Goal: Task Accomplishment & Management: Manage account settings

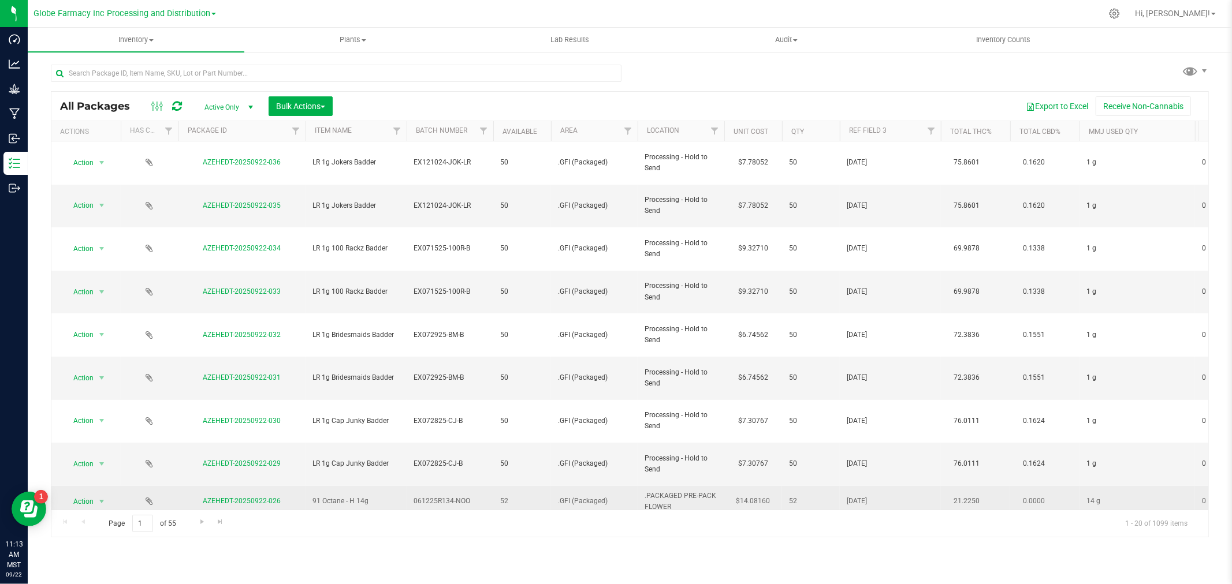
scroll to position [6, 0]
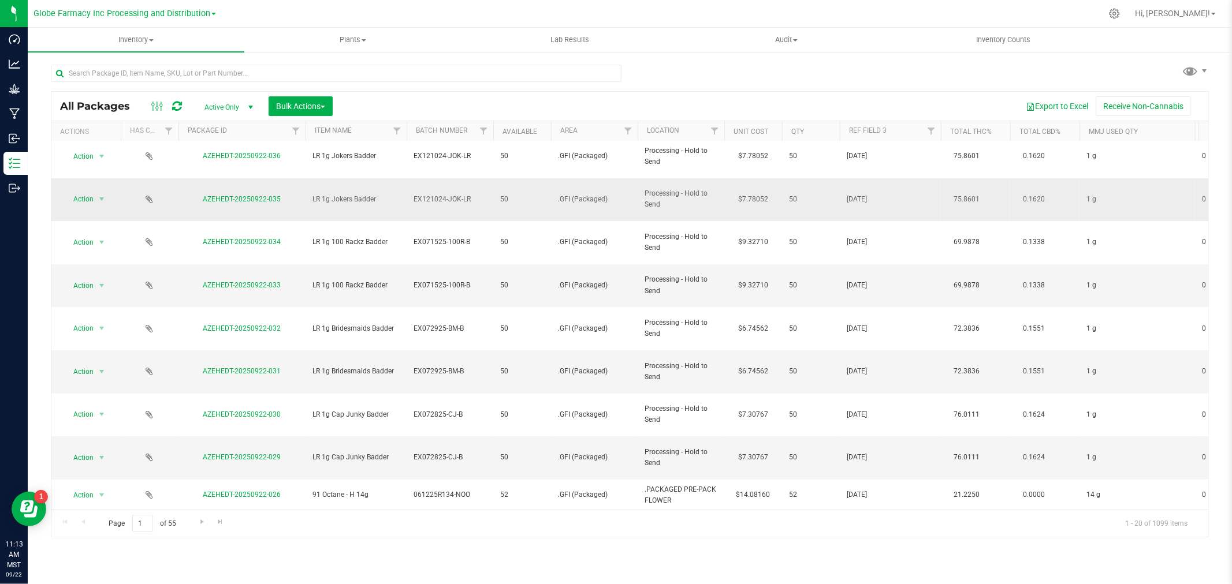
drag, startPoint x: 908, startPoint y: 538, endPoint x: 581, endPoint y: 185, distance: 481.3
click at [581, 185] on div "Inventory All packages All inventory Waste log Create inventory Plants All plan…" at bounding box center [630, 306] width 1204 height 557
click at [700, 66] on div "All Packages Active Only Active Only Lab Samples Locked All Bulk Actions Add to…" at bounding box center [630, 296] width 1158 height 484
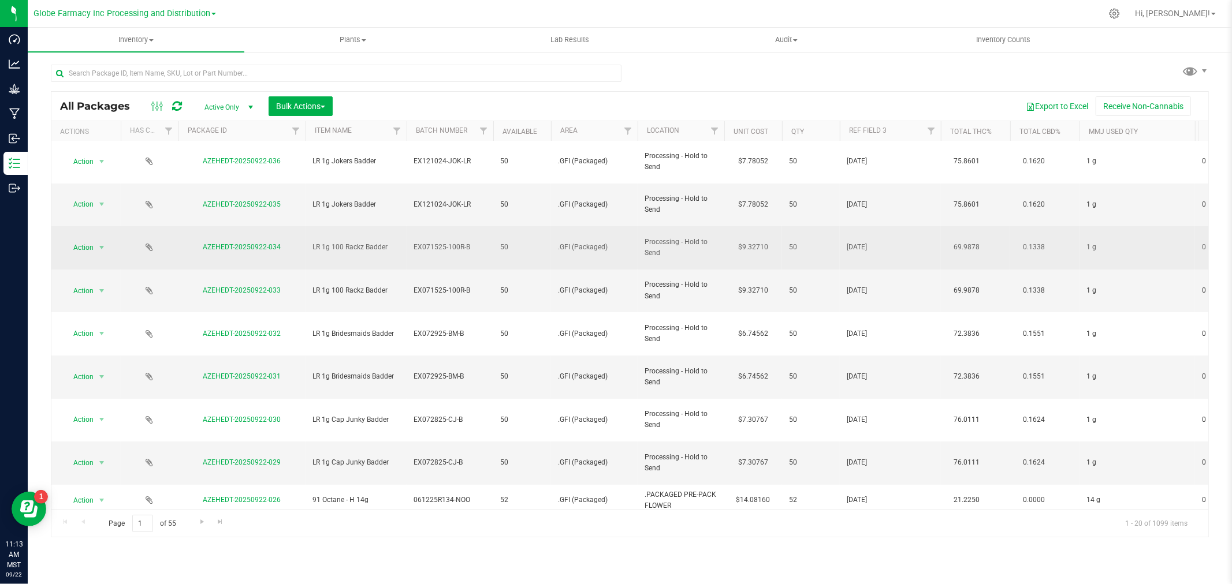
scroll to position [0, 0]
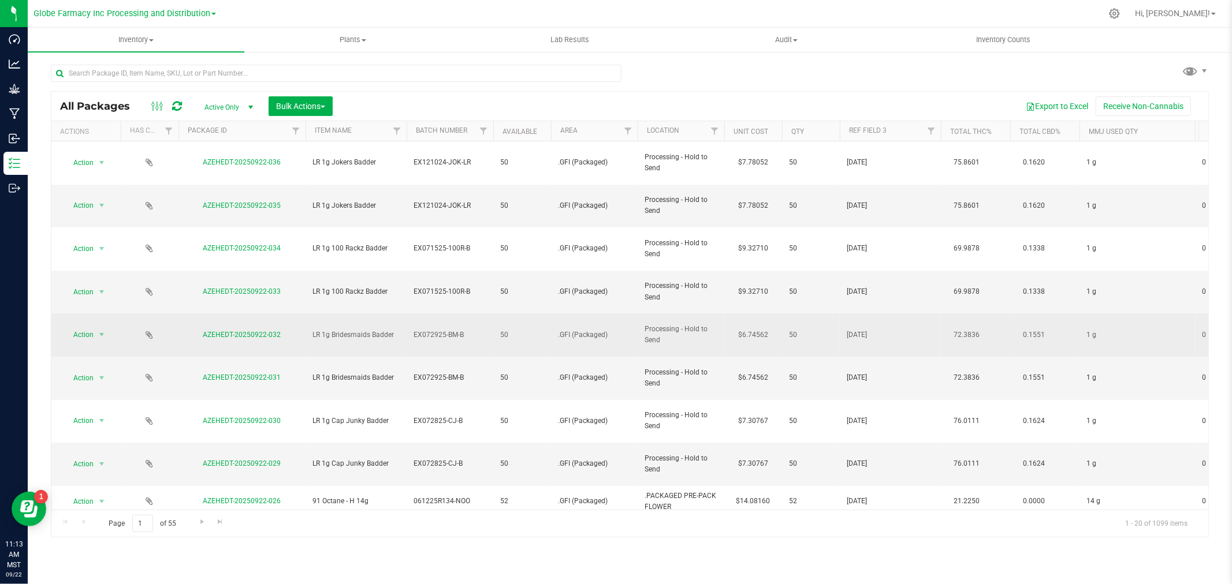
drag, startPoint x: 646, startPoint y: 151, endPoint x: 700, endPoint y: 277, distance: 137.1
click at [700, 324] on span "Processing - Hold to Send" at bounding box center [680, 335] width 73 height 22
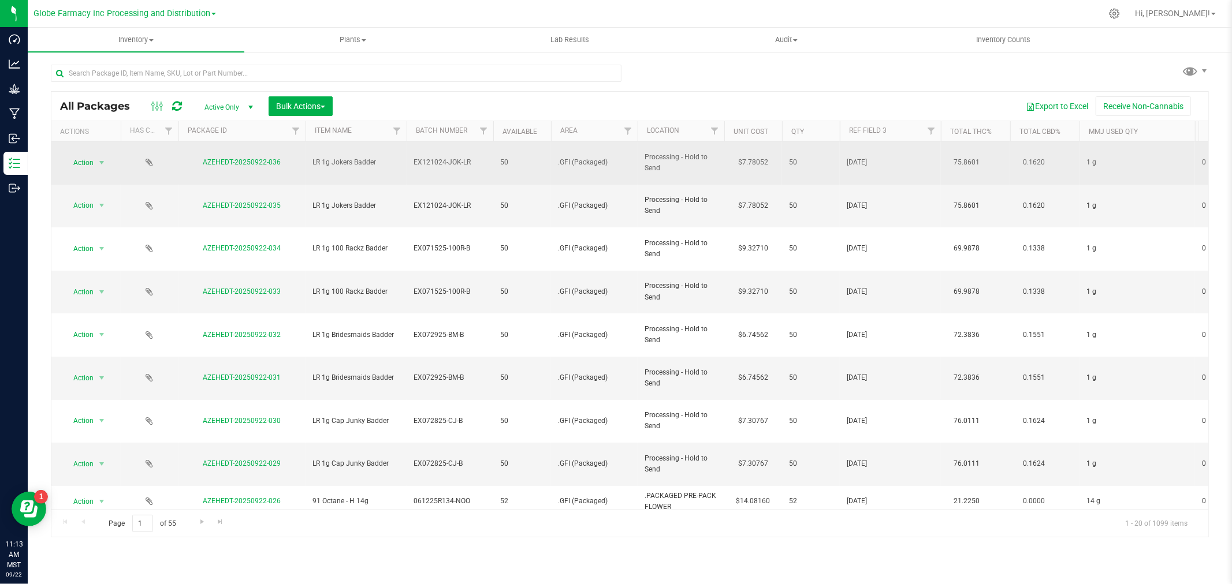
drag, startPoint x: 695, startPoint y: 290, endPoint x: 631, endPoint y: 166, distance: 139.7
click at [631, 166] on td ".GFI (Packaged)" at bounding box center [594, 162] width 87 height 43
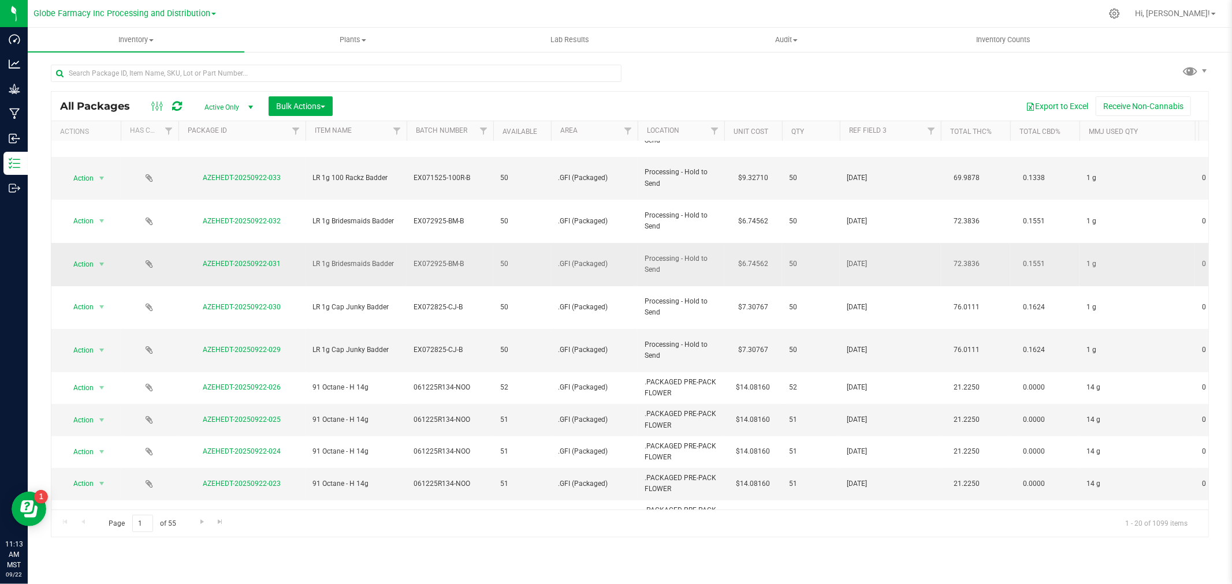
scroll to position [281, 0]
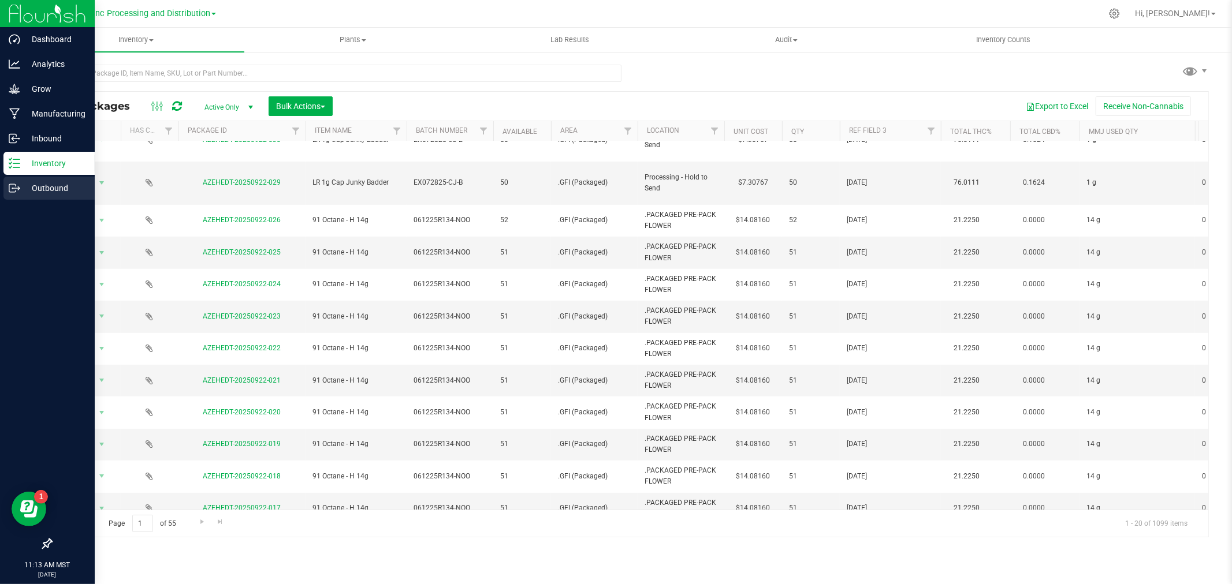
click at [0, 196] on link "Outbound" at bounding box center [47, 189] width 95 height 25
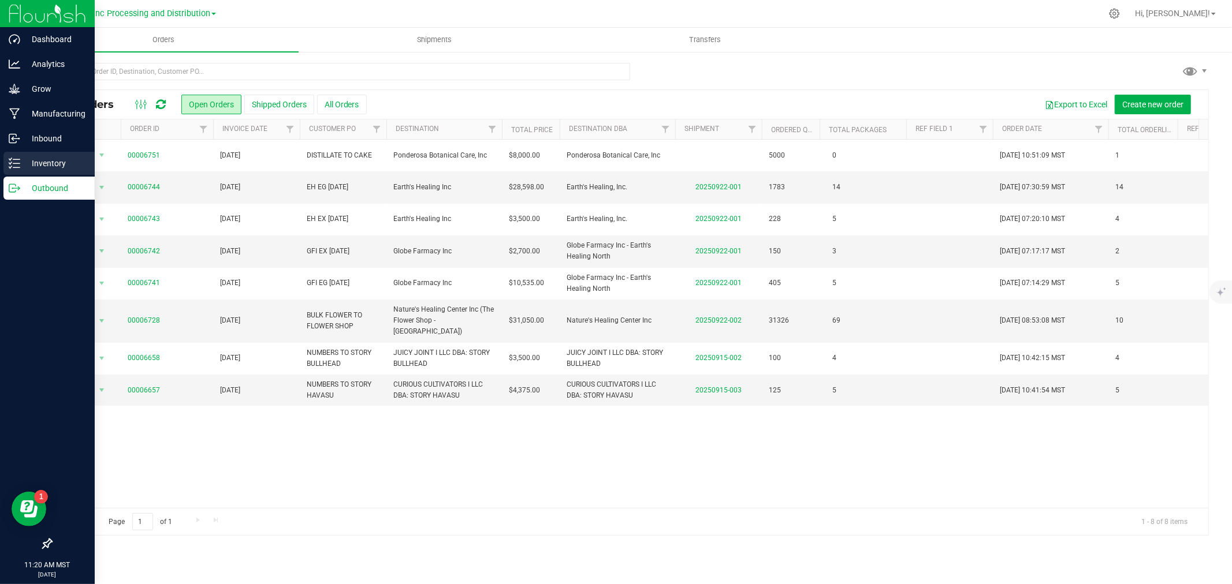
click at [0, 155] on link "Inventory" at bounding box center [47, 164] width 95 height 25
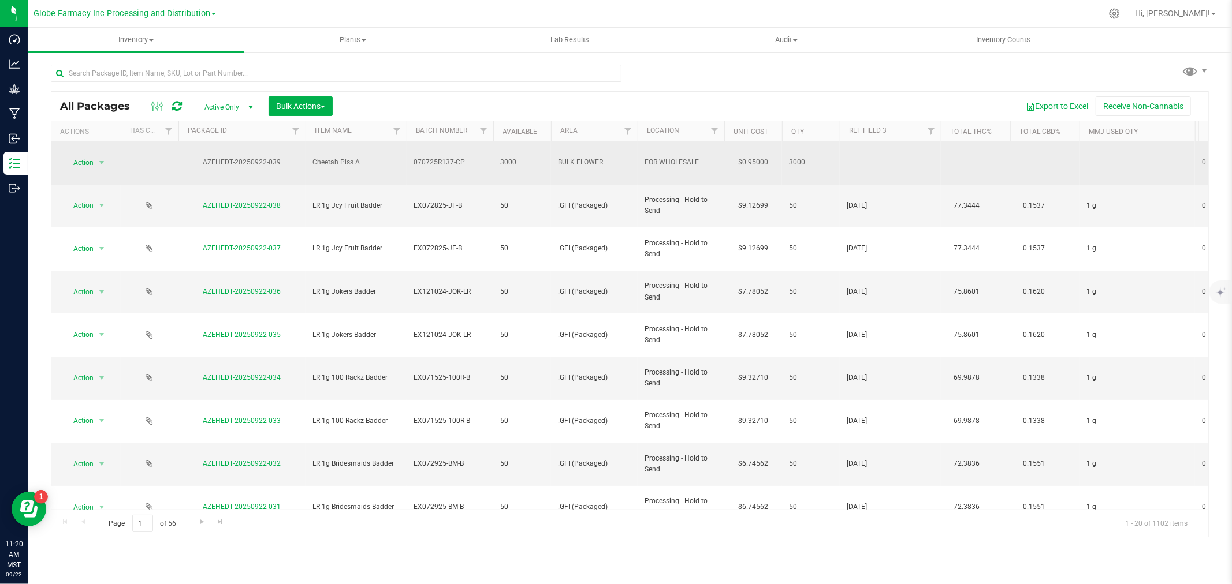
click at [455, 157] on span "070725R137-CP" at bounding box center [449, 162] width 73 height 11
click at [464, 158] on input "070725R137-CP" at bounding box center [447, 163] width 83 height 18
type input "070725R137-C"
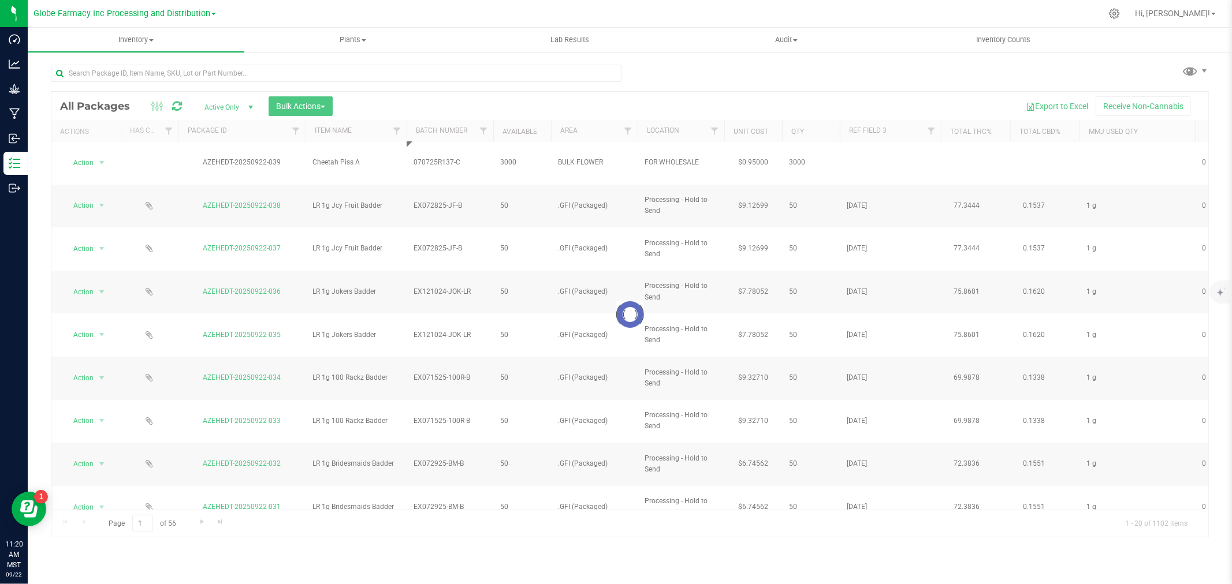
click at [480, 100] on div "Loading... All Packages Active Only Active Only Lab Samples Locked All Bulk Act…" at bounding box center [630, 314] width 1158 height 447
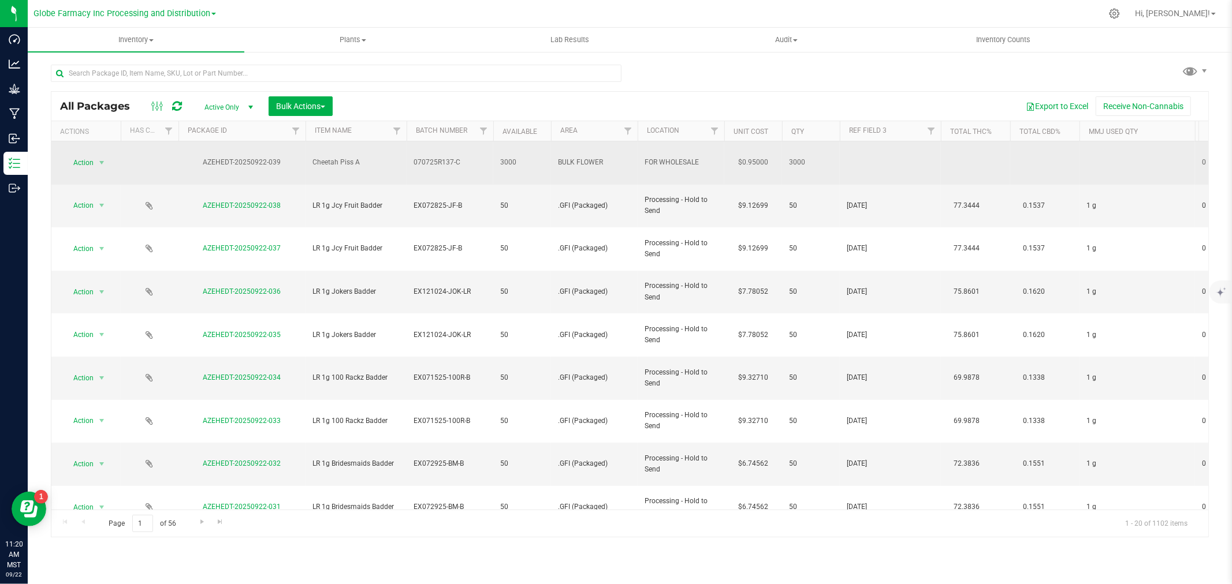
click at [472, 157] on span "070725R137-C" at bounding box center [449, 162] width 73 height 11
type input "070725R137-CP"
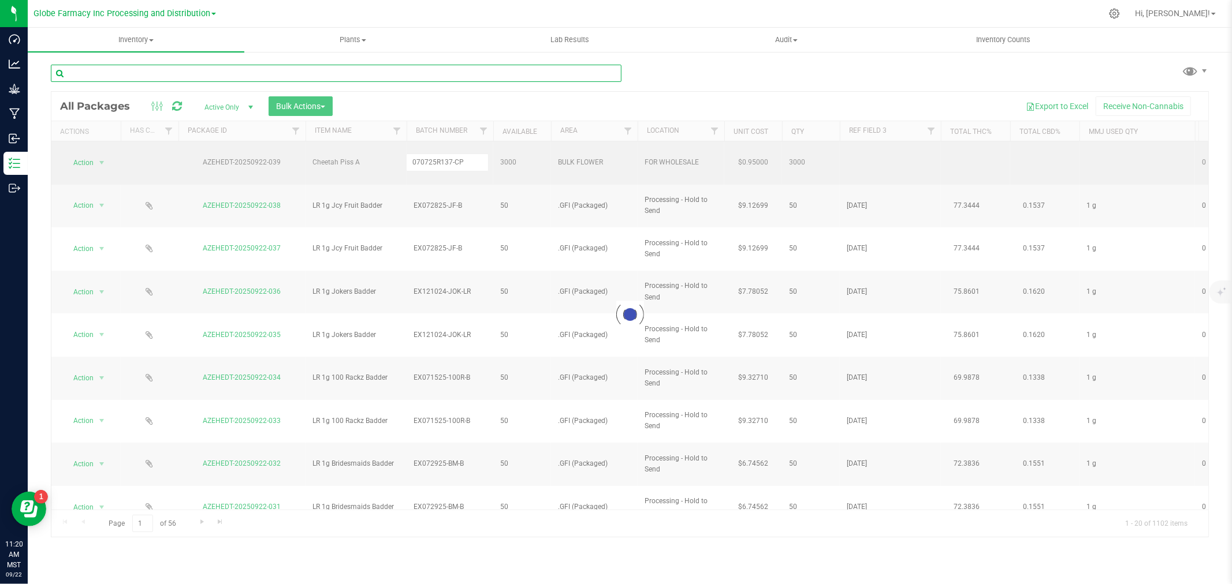
click at [555, 74] on input "text" at bounding box center [336, 73] width 570 height 17
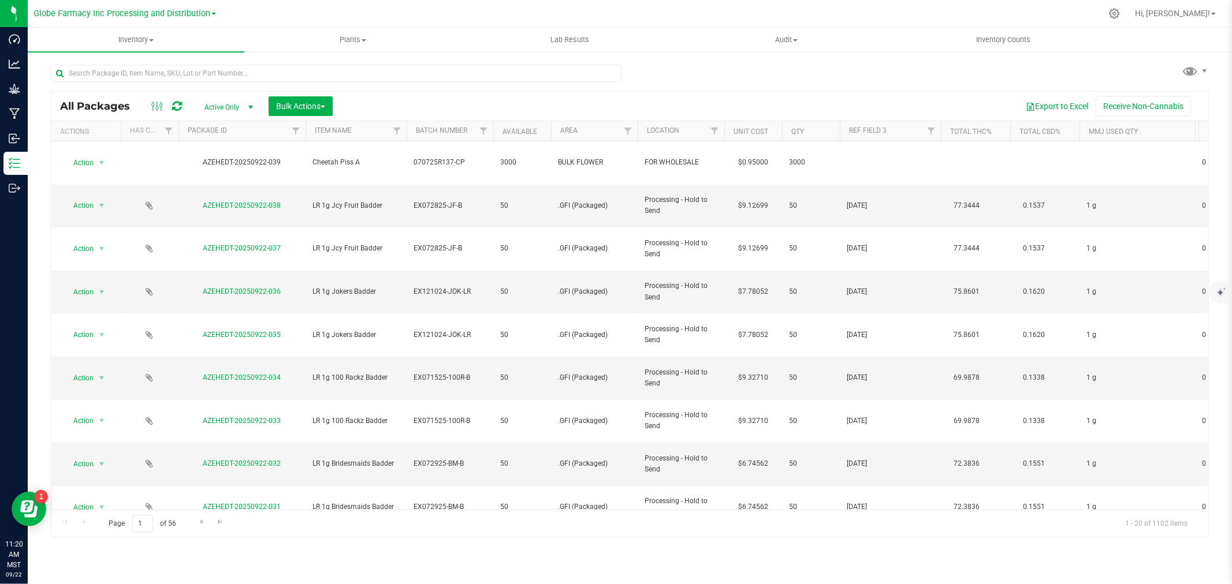
click at [180, 106] on icon at bounding box center [177, 106] width 10 height 12
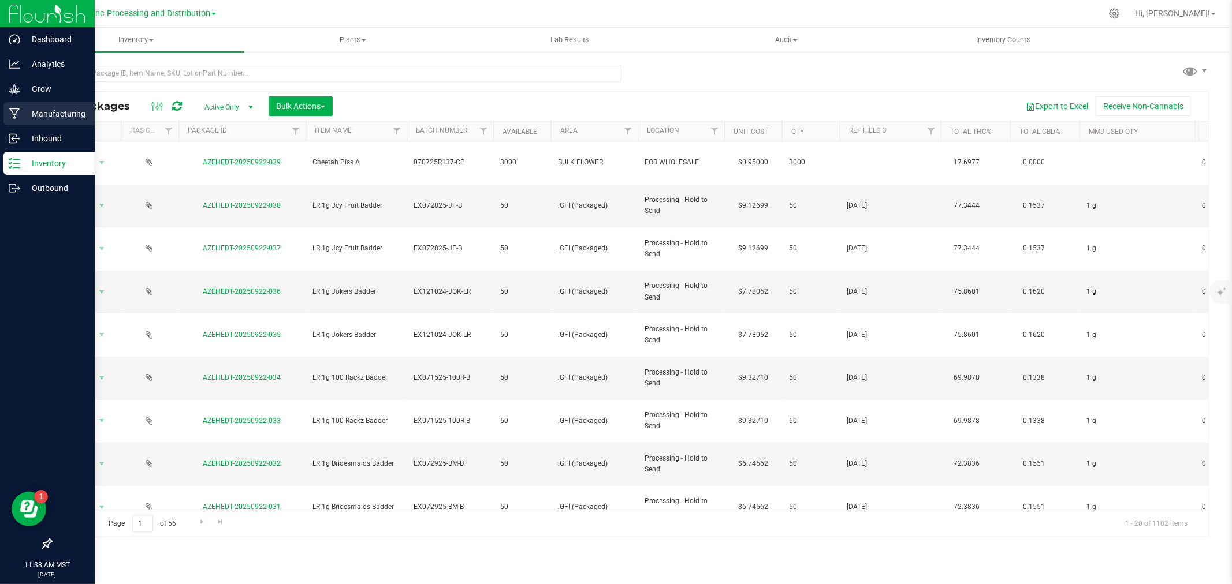
click at [30, 122] on div "Manufacturing" at bounding box center [48, 113] width 91 height 23
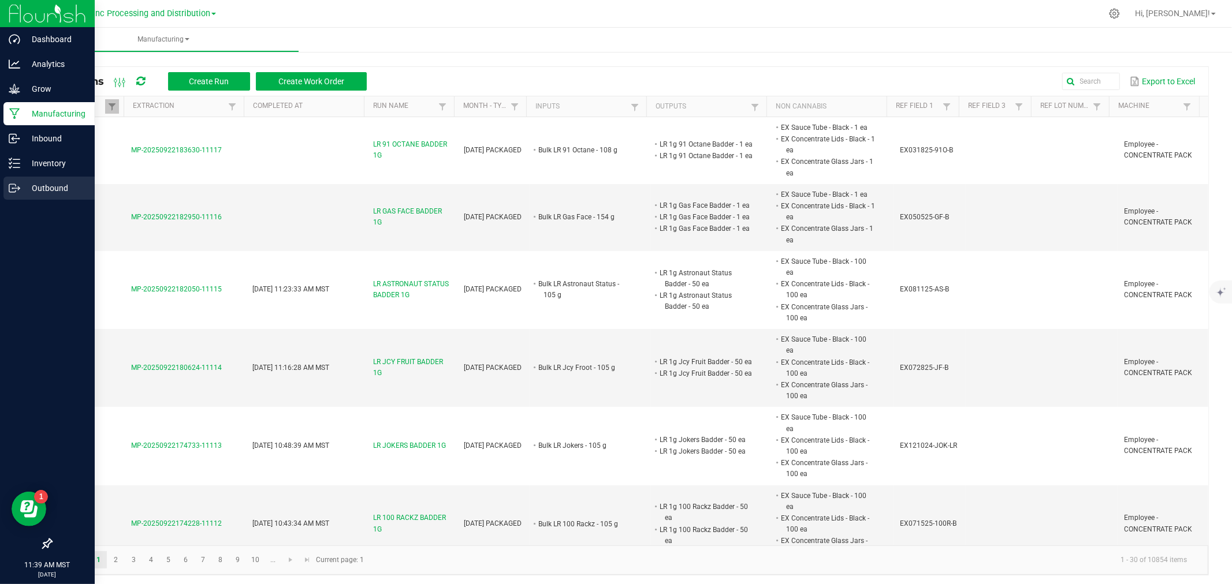
click at [3, 192] on div "Outbound" at bounding box center [48, 188] width 91 height 23
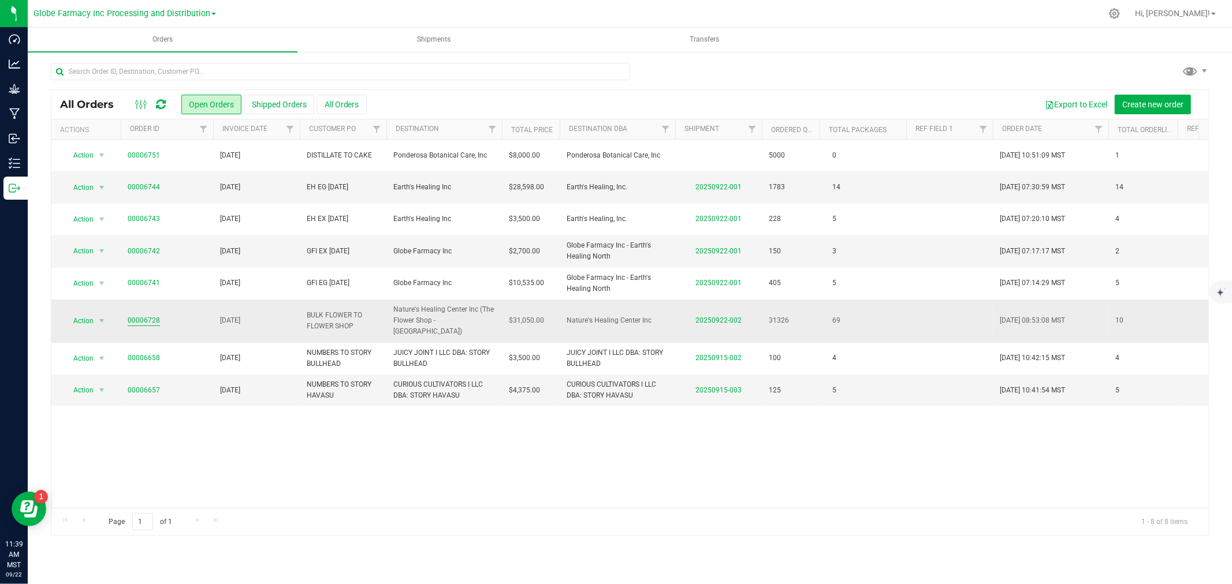
click at [150, 315] on link "00006728" at bounding box center [144, 320] width 32 height 11
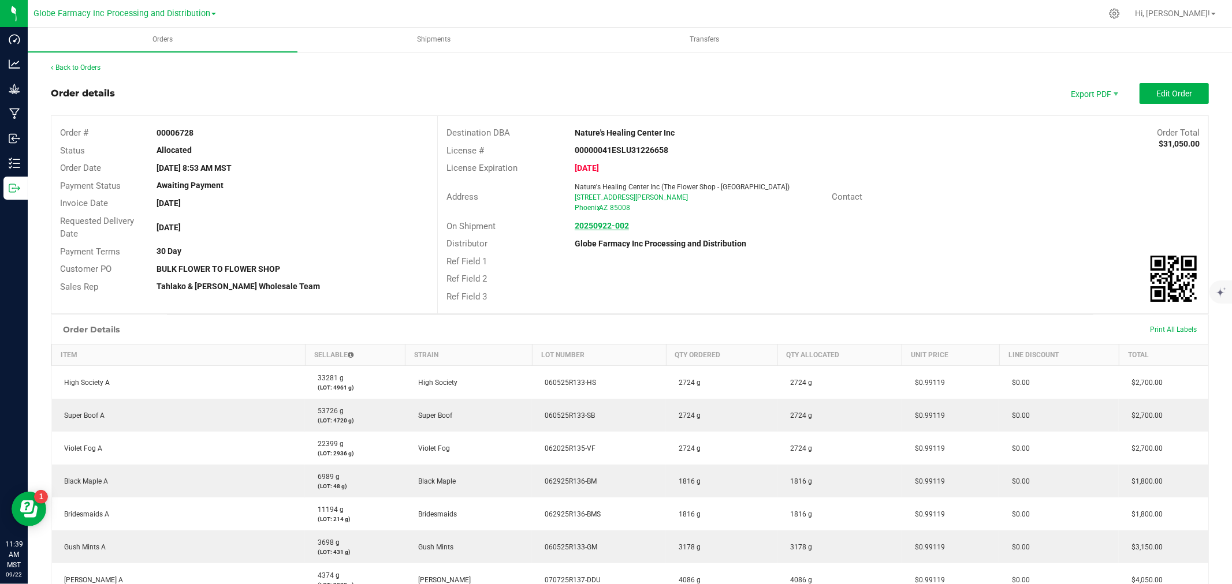
click at [601, 221] on strong "20250922-002" at bounding box center [602, 225] width 54 height 9
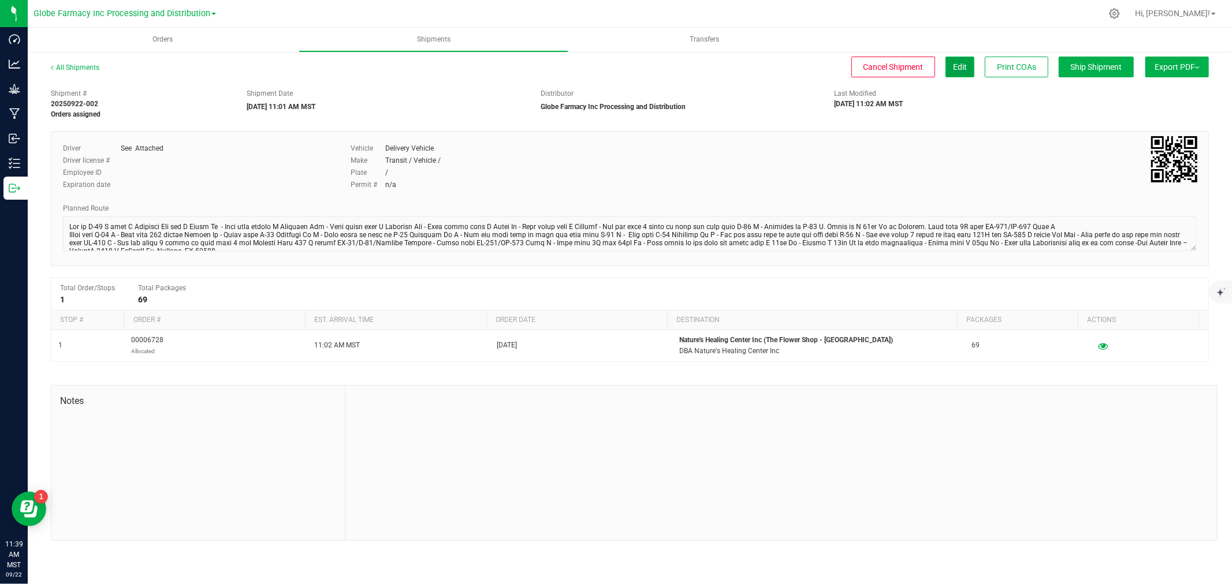
click at [963, 62] on span "Edit" at bounding box center [960, 66] width 14 height 9
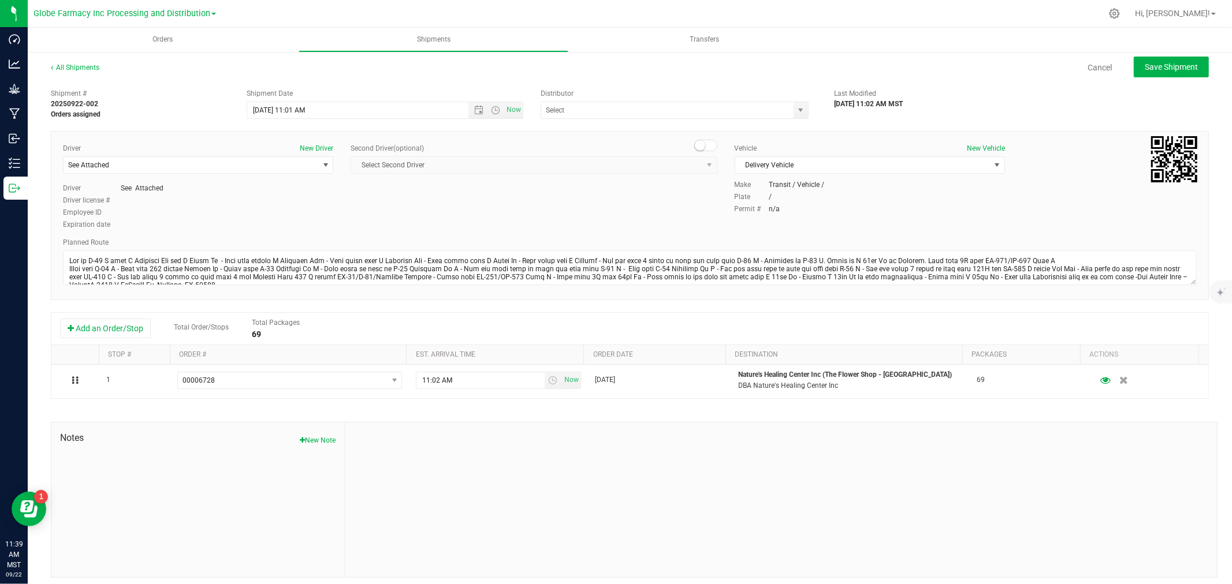
type input "Globe Farmacy Inc Processing and Distribution"
click at [784, 162] on span "Delivery Vehicle" at bounding box center [862, 165] width 255 height 16
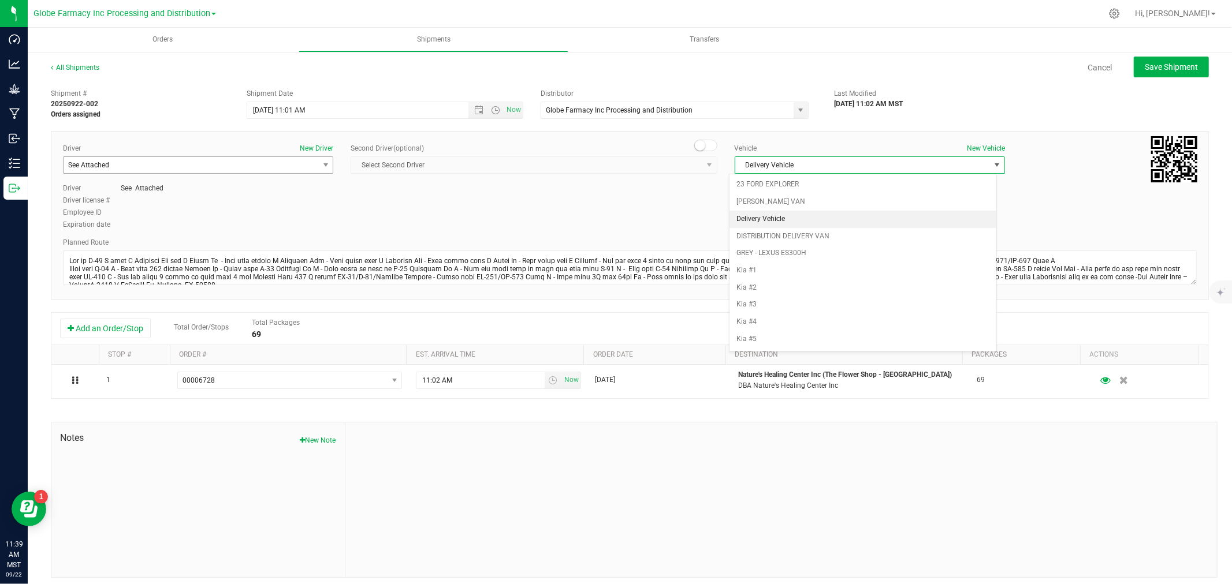
click at [222, 170] on span "See Attached" at bounding box center [191, 165] width 255 height 16
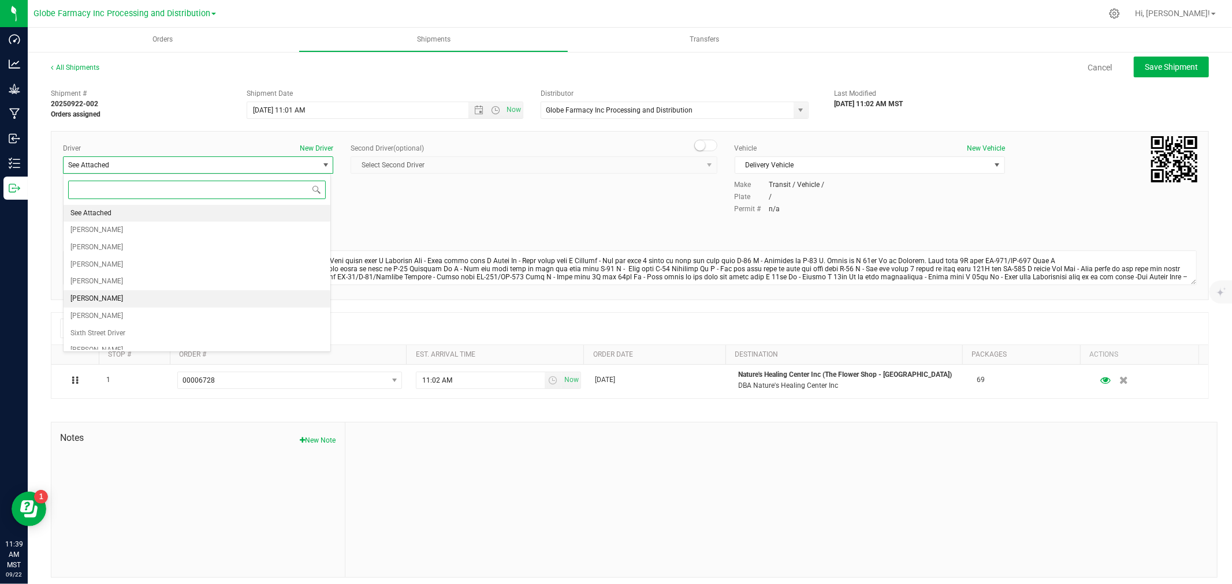
click at [115, 307] on li "[PERSON_NAME]" at bounding box center [197, 298] width 267 height 17
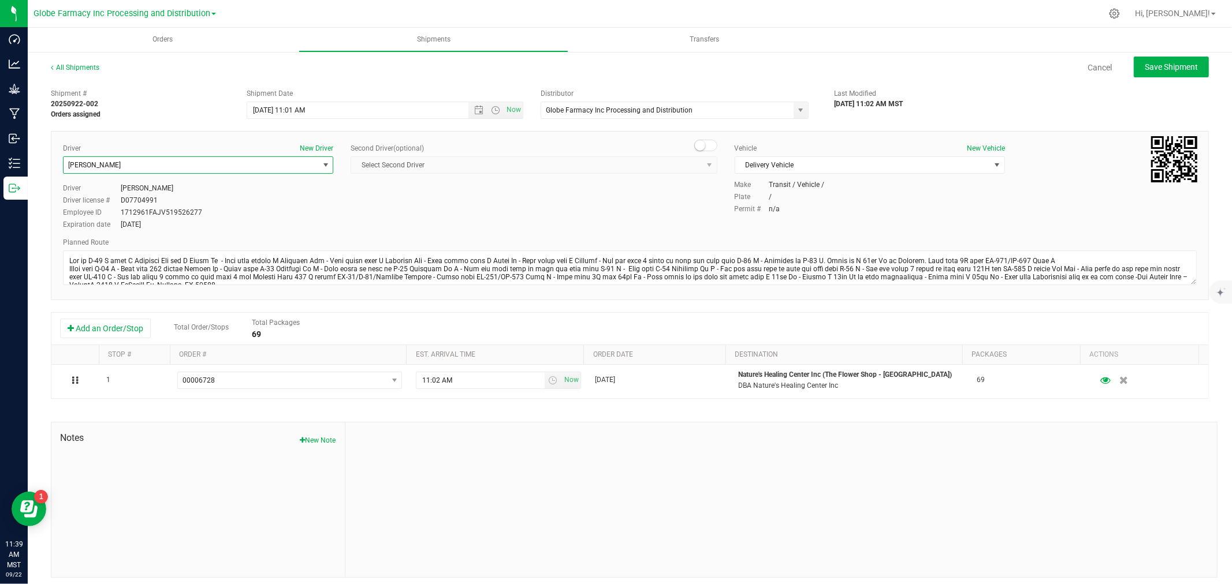
click at [161, 167] on span "[PERSON_NAME]" at bounding box center [191, 165] width 255 height 16
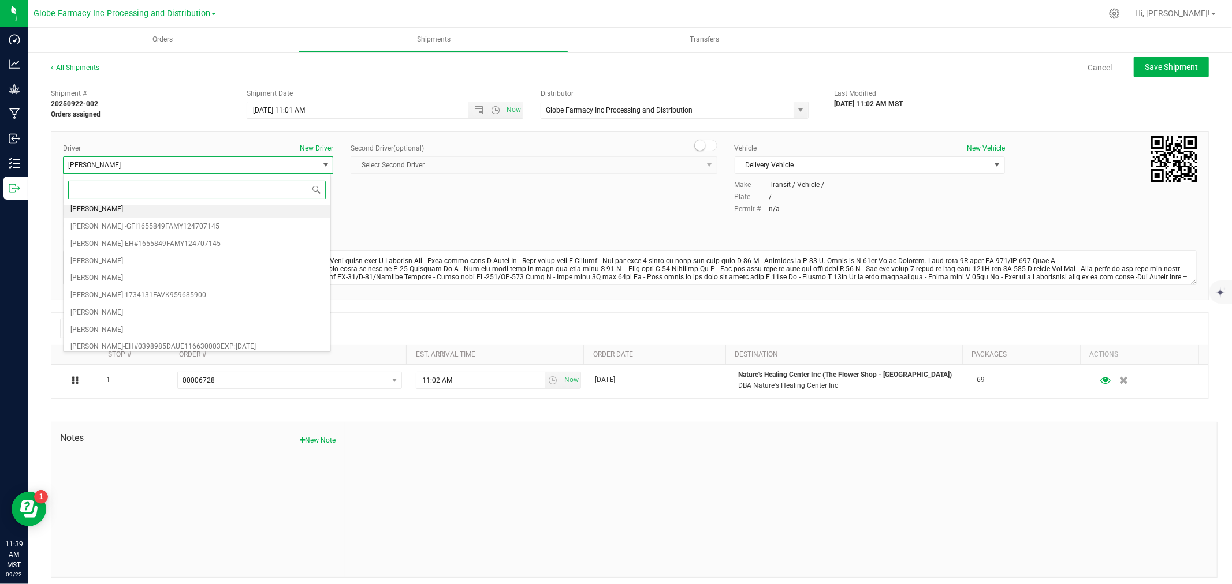
click at [129, 216] on li "[PERSON_NAME]" at bounding box center [197, 209] width 267 height 17
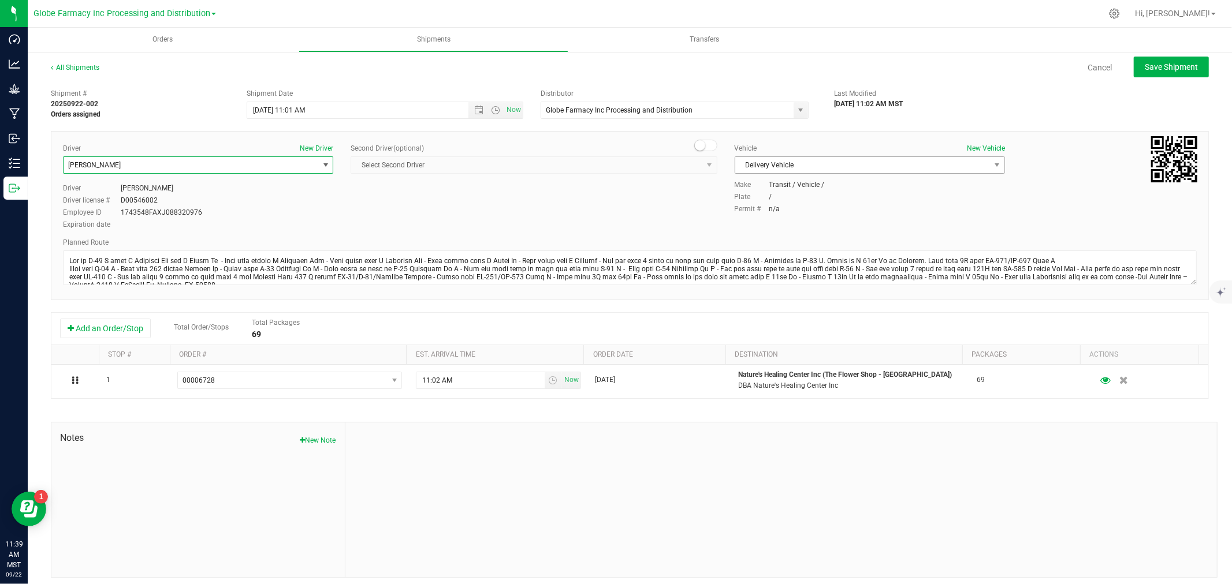
click at [774, 162] on span "Delivery Vehicle" at bounding box center [862, 165] width 255 height 16
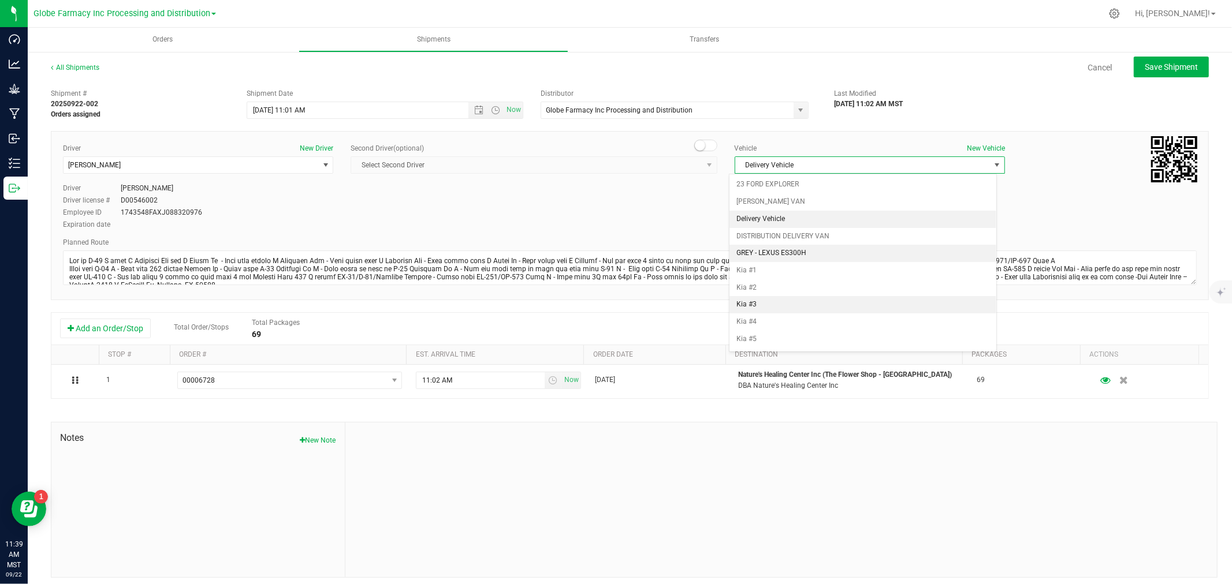
scroll to position [51, 0]
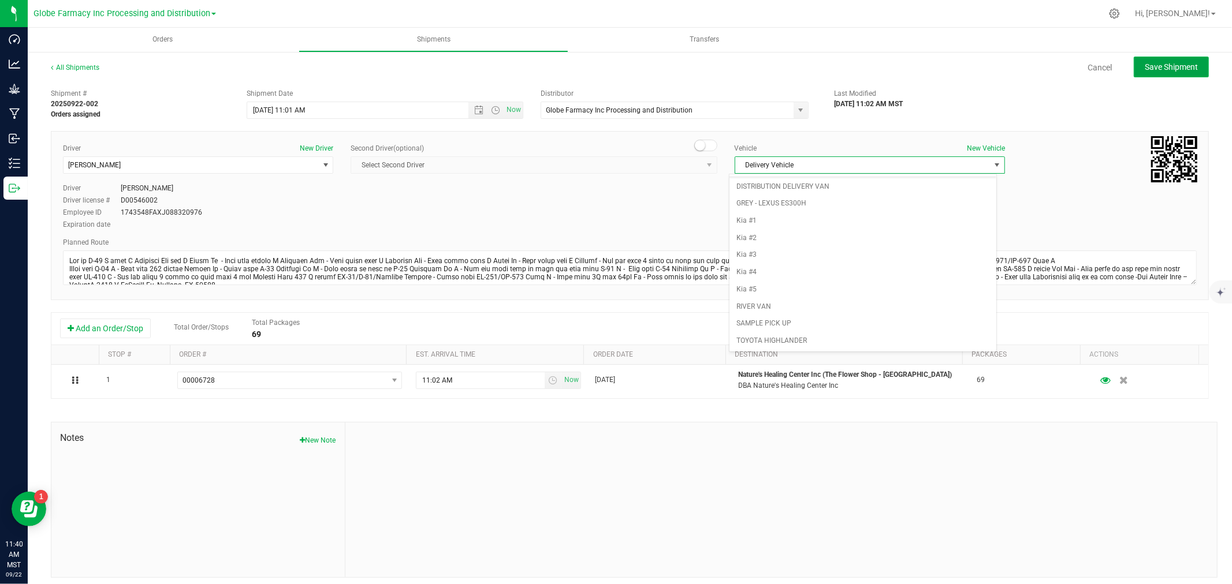
click at [1168, 68] on span "Save Shipment" at bounding box center [1170, 66] width 53 height 9
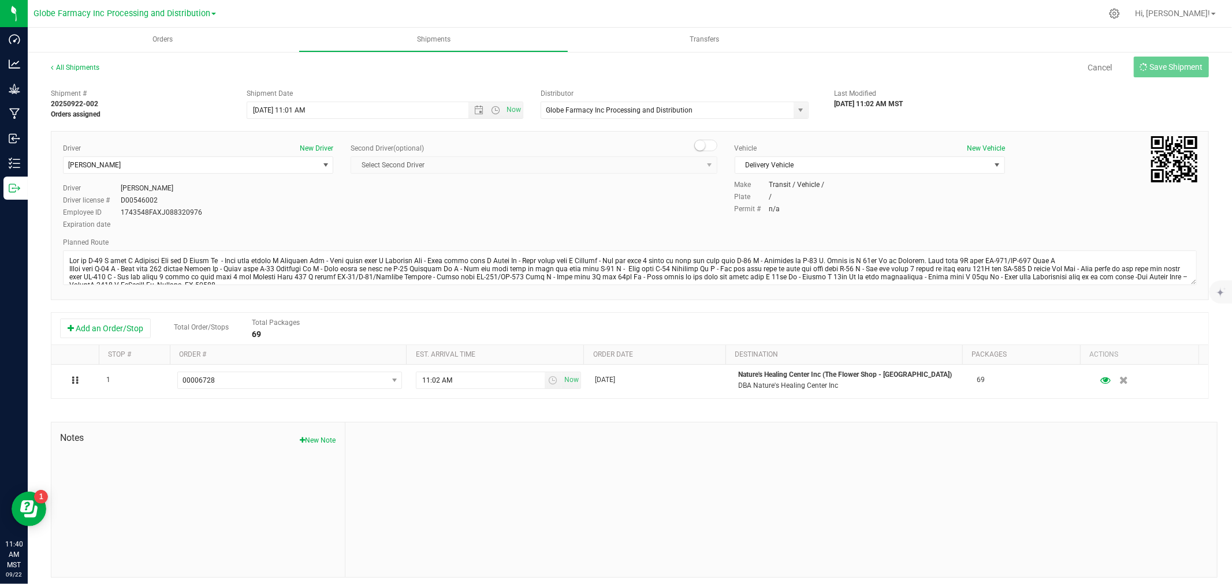
type input "[DATE] 6:01 PM"
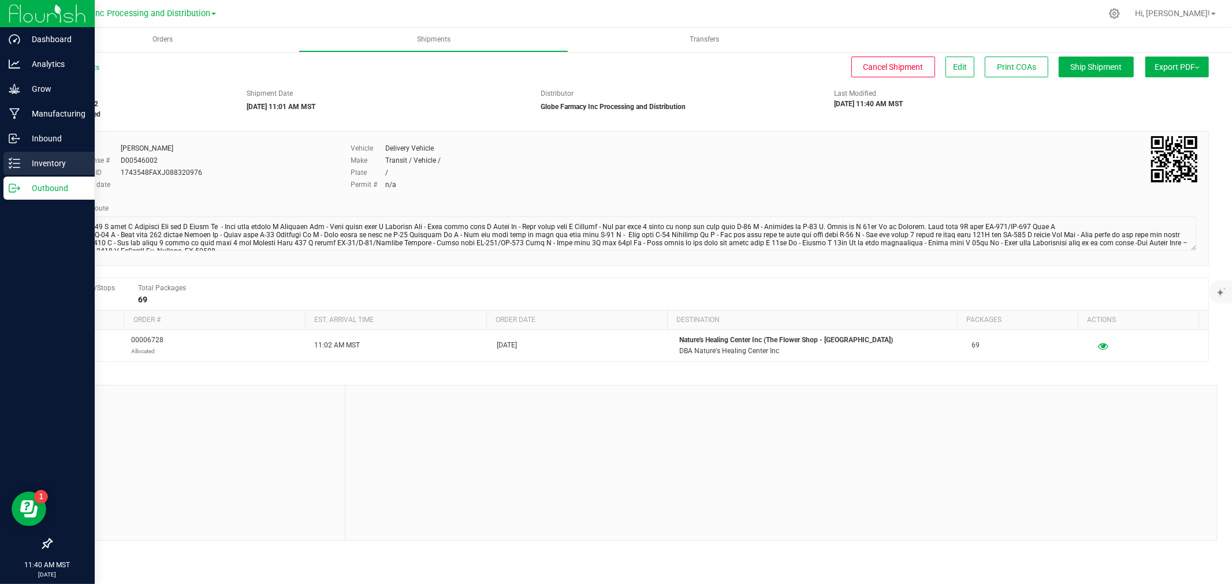
click at [3, 156] on div "Inventory" at bounding box center [48, 163] width 91 height 23
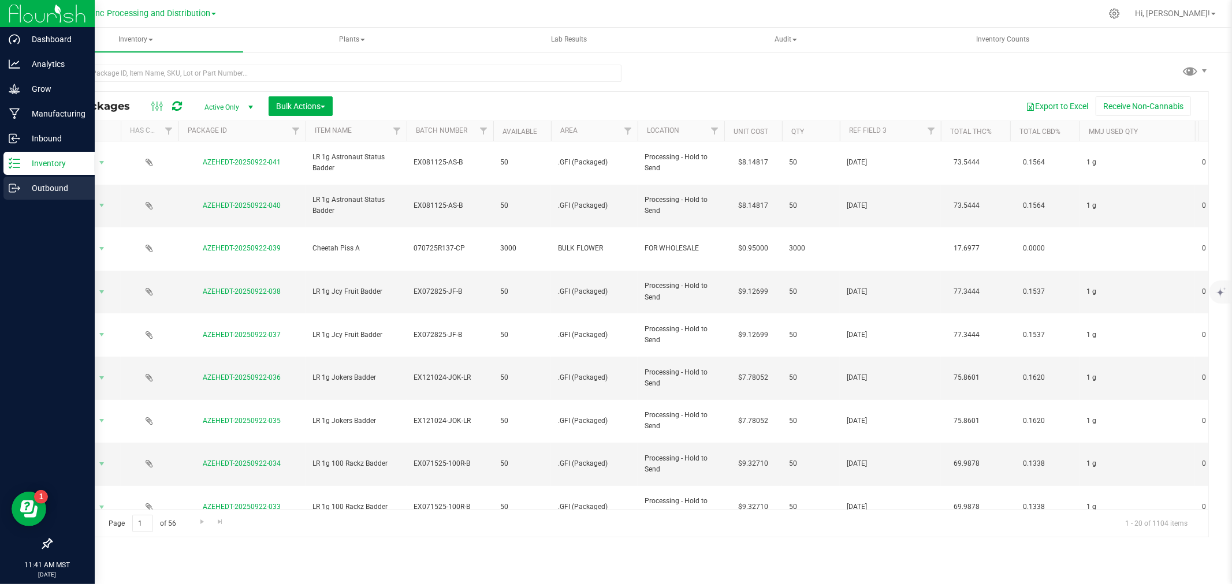
click at [6, 183] on div "Outbound" at bounding box center [48, 188] width 91 height 23
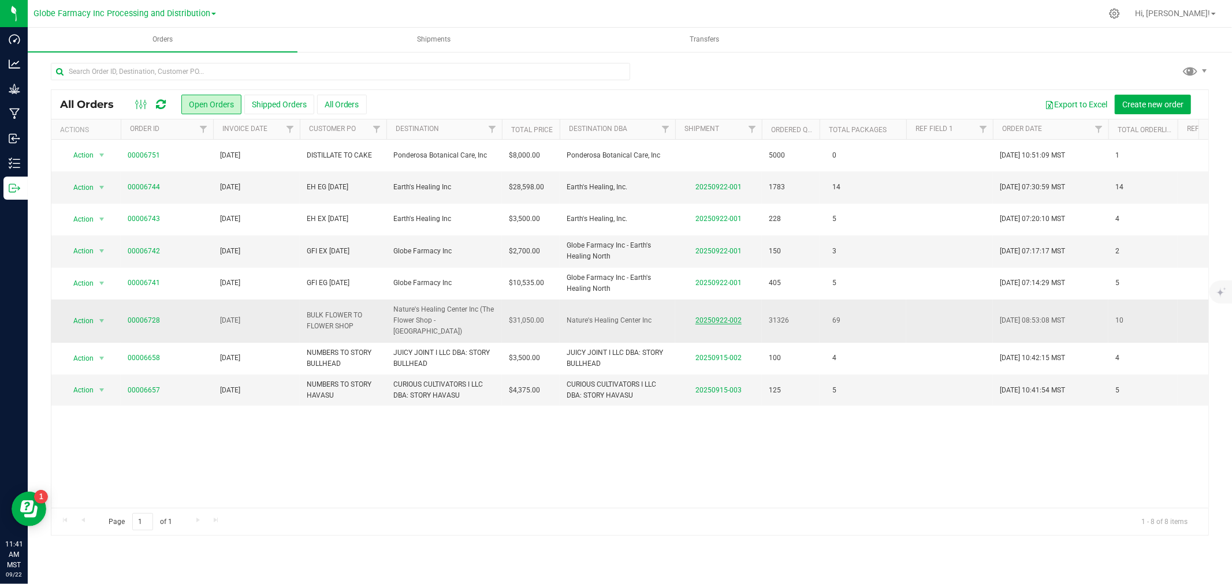
click at [708, 316] on link "20250922-002" at bounding box center [718, 320] width 46 height 8
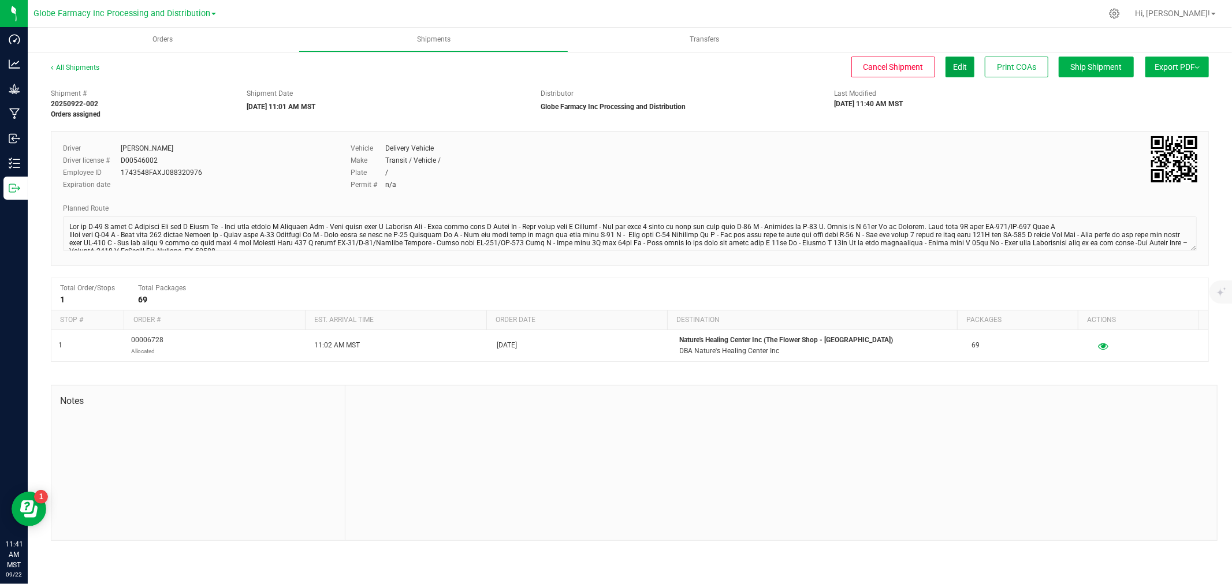
click at [968, 60] on button "Edit" at bounding box center [959, 67] width 29 height 21
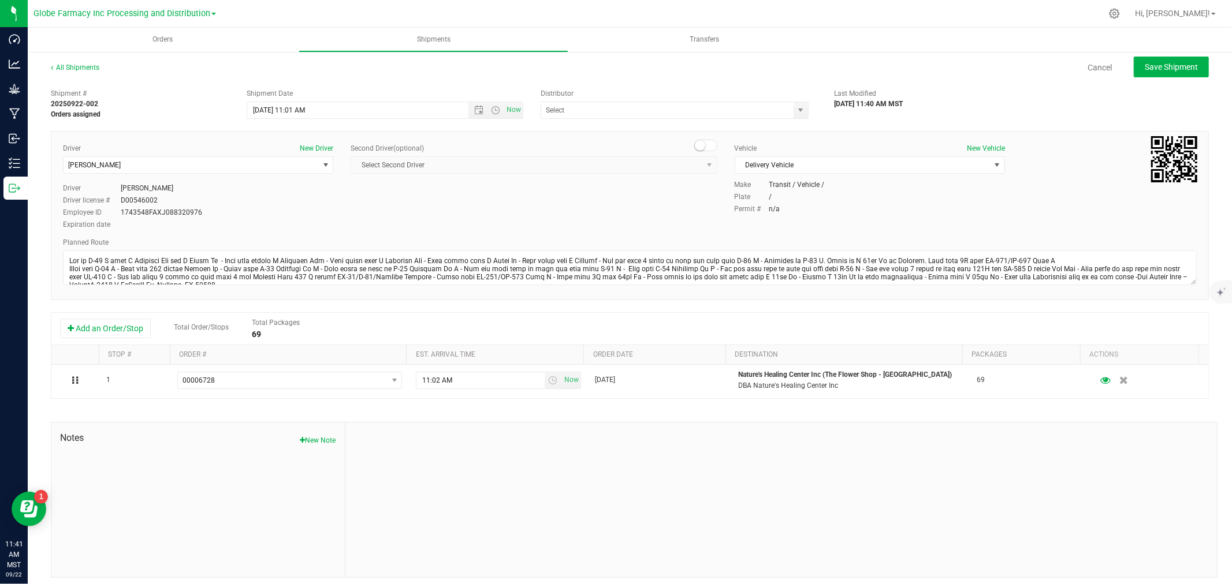
type input "Globe Farmacy Inc Processing and Distribution"
click at [805, 168] on span "Delivery Vehicle" at bounding box center [862, 165] width 255 height 16
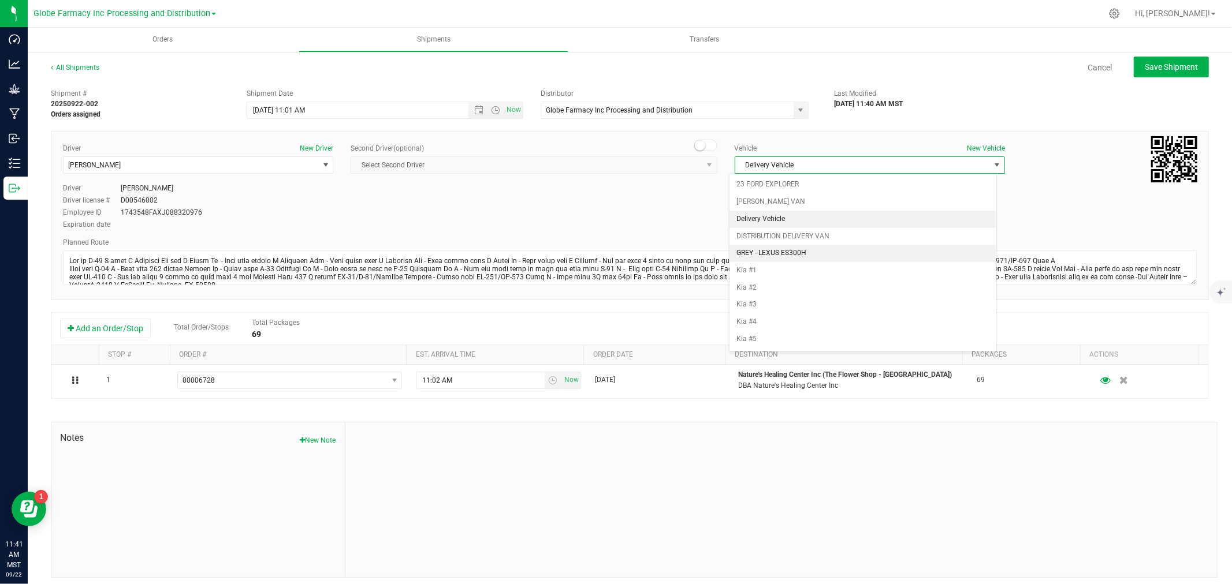
click at [792, 247] on li "GREY - LEXUS ES300H" at bounding box center [862, 253] width 267 height 17
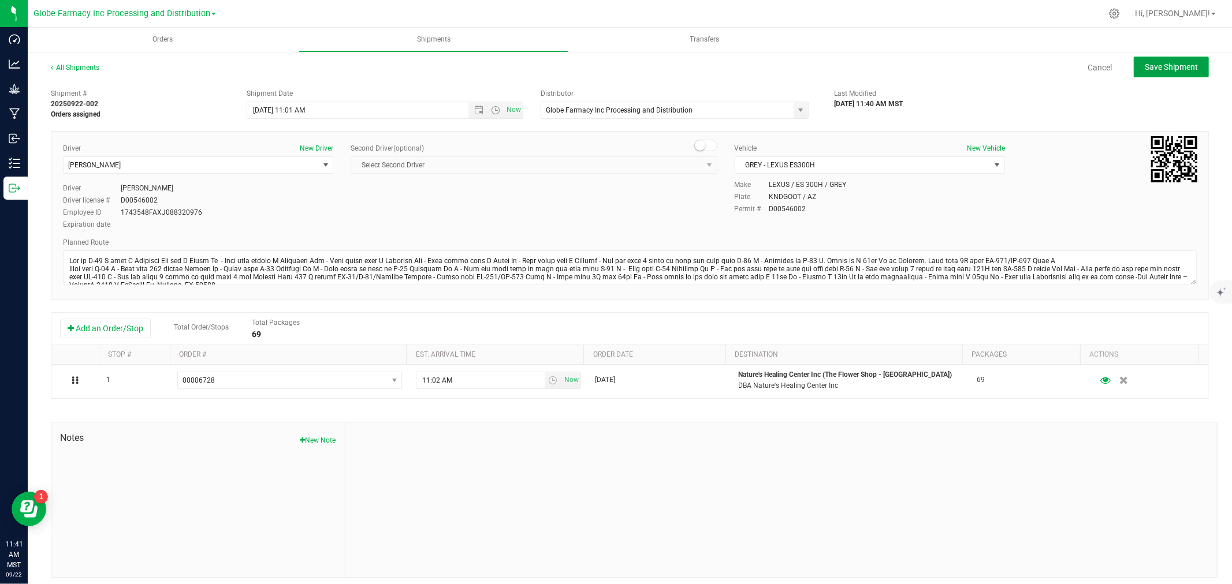
click at [1178, 68] on span "Save Shipment" at bounding box center [1170, 66] width 53 height 9
type input "[DATE] 6:01 PM"
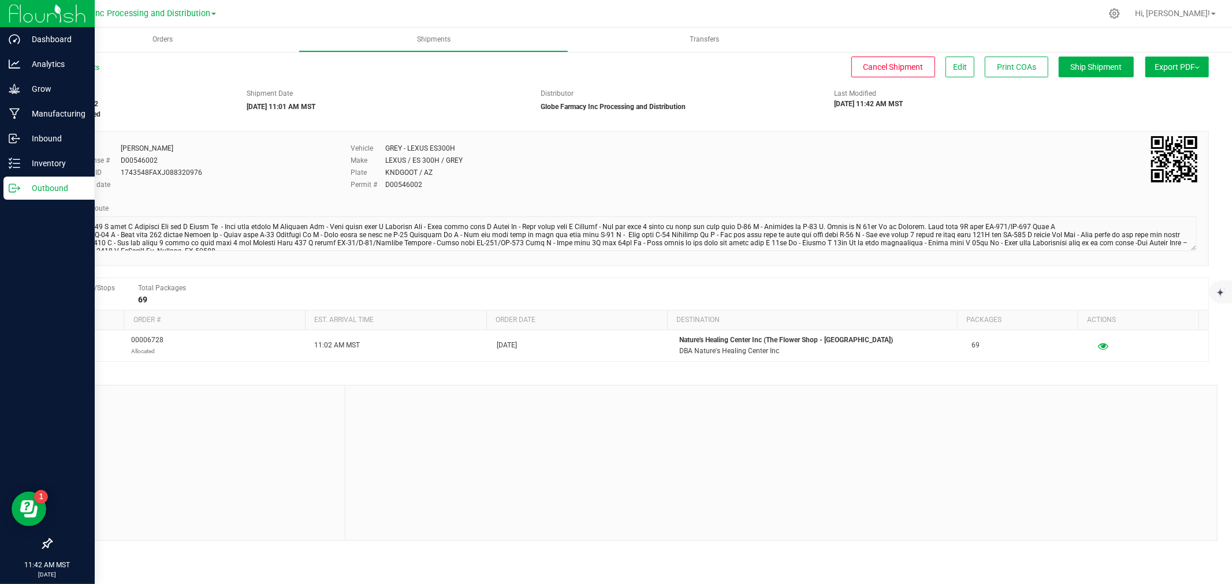
click at [2, 194] on link "Outbound" at bounding box center [47, 189] width 95 height 25
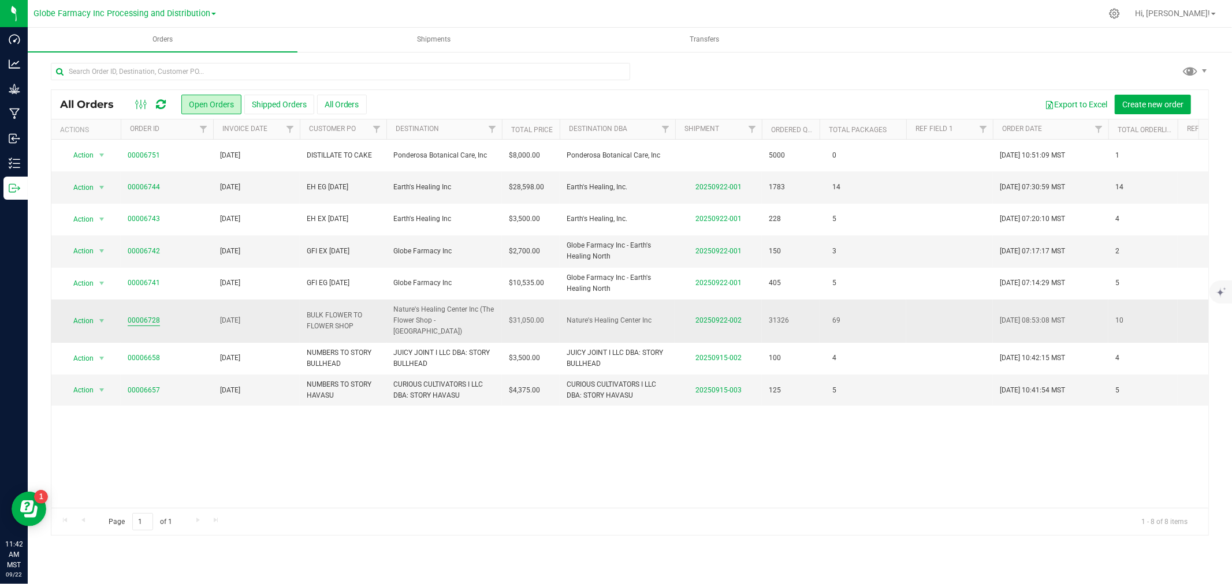
click at [157, 319] on link "00006728" at bounding box center [144, 320] width 32 height 11
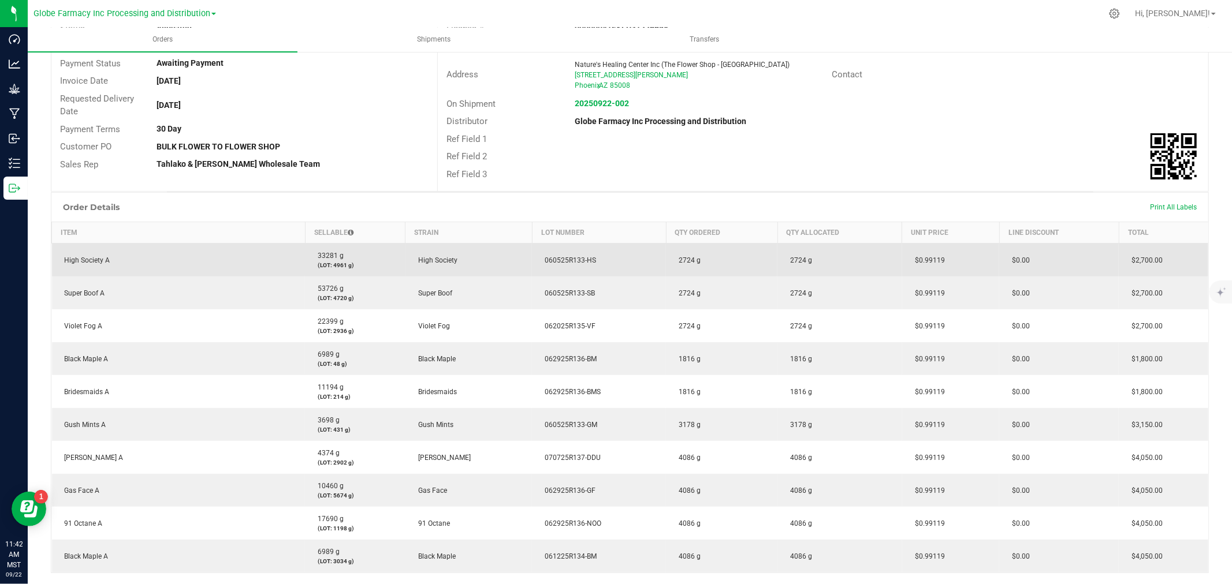
scroll to position [192, 0]
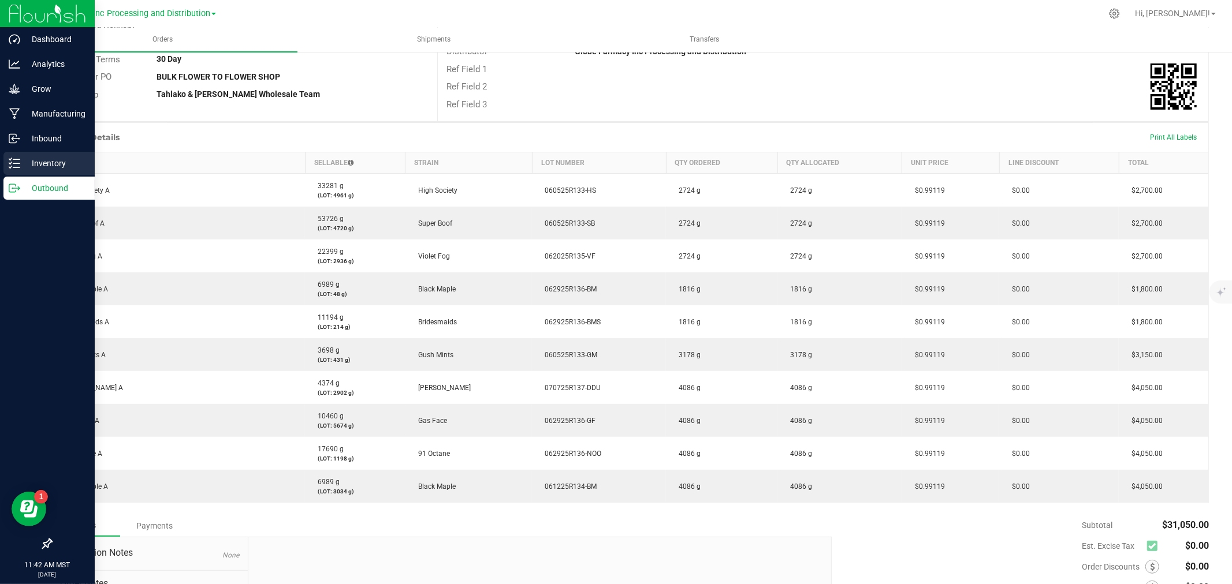
click at [2, 162] on link "Inventory" at bounding box center [47, 164] width 95 height 25
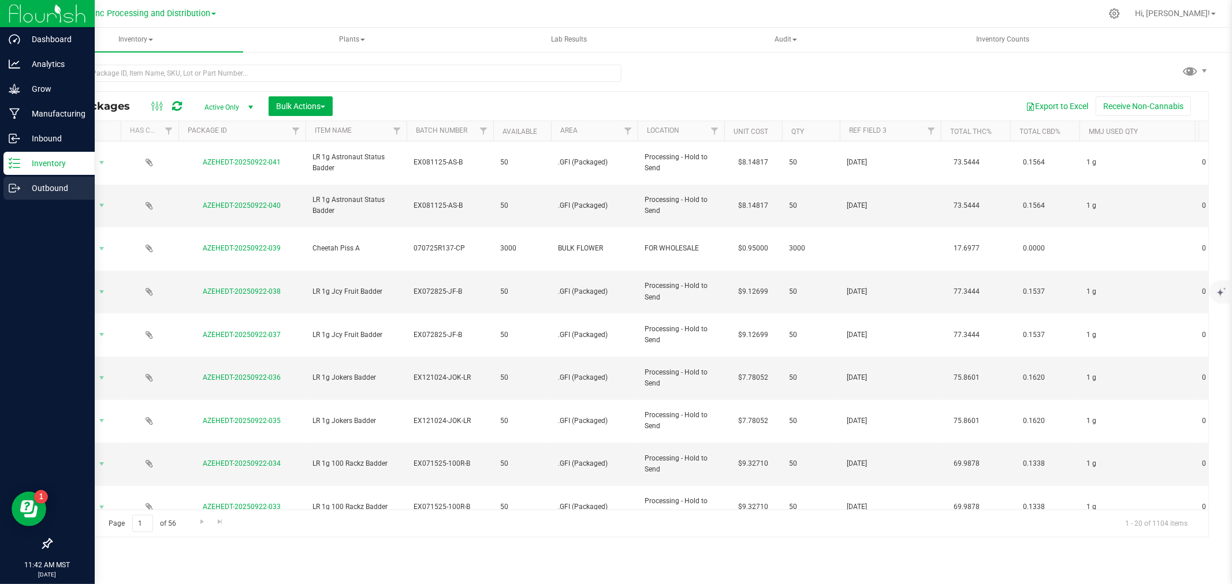
click at [0, 197] on link "Outbound" at bounding box center [47, 189] width 95 height 25
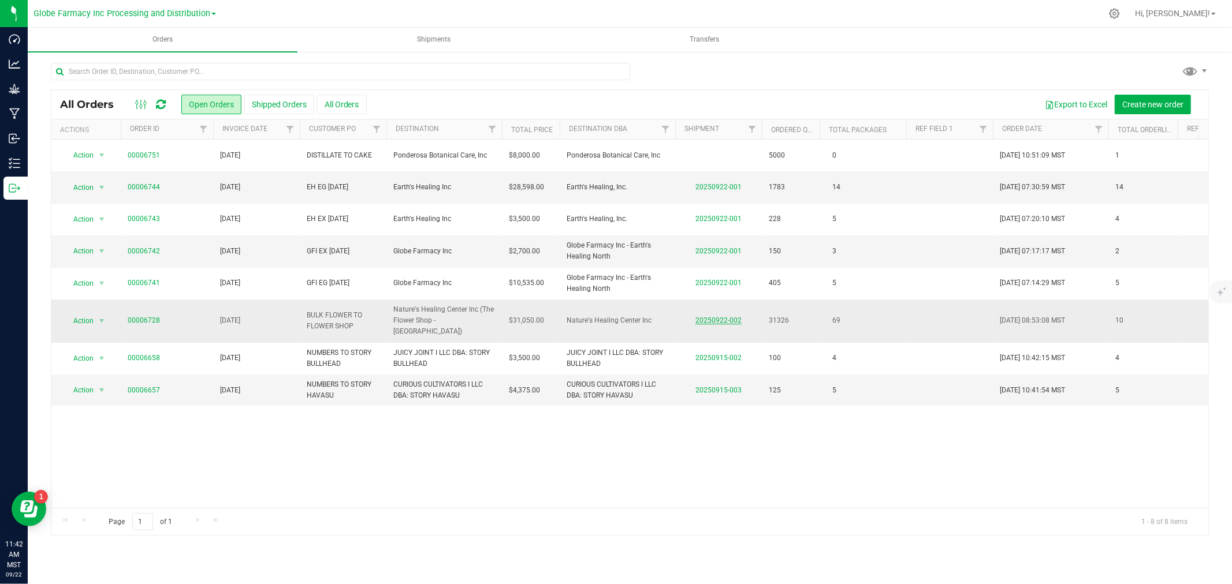
click at [732, 316] on link "20250922-002" at bounding box center [718, 320] width 46 height 8
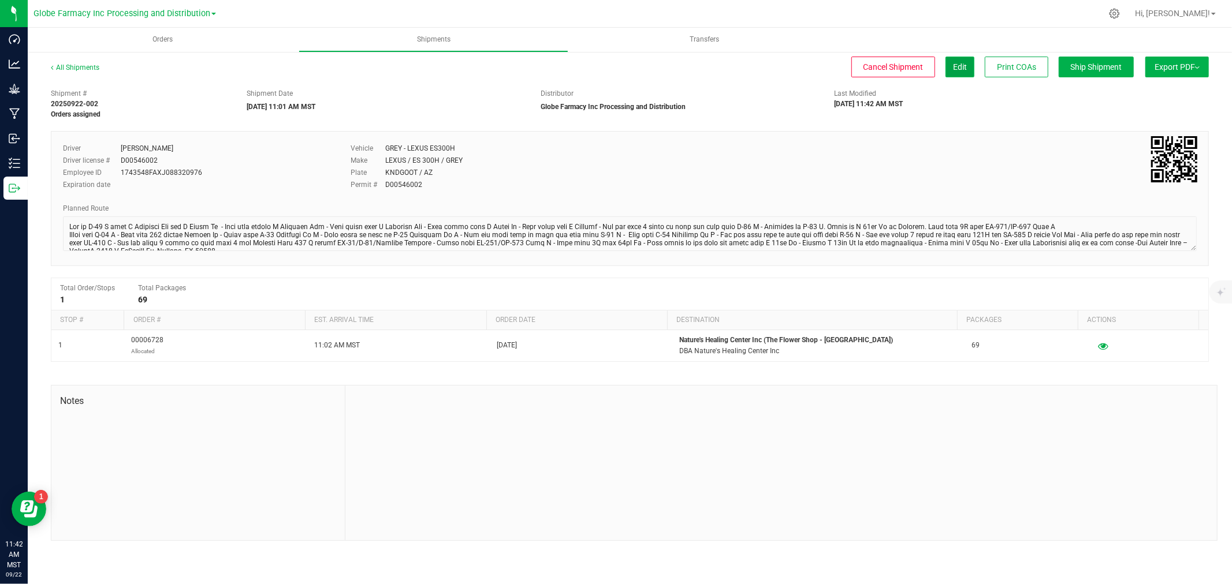
click at [955, 73] on button "Edit" at bounding box center [959, 67] width 29 height 21
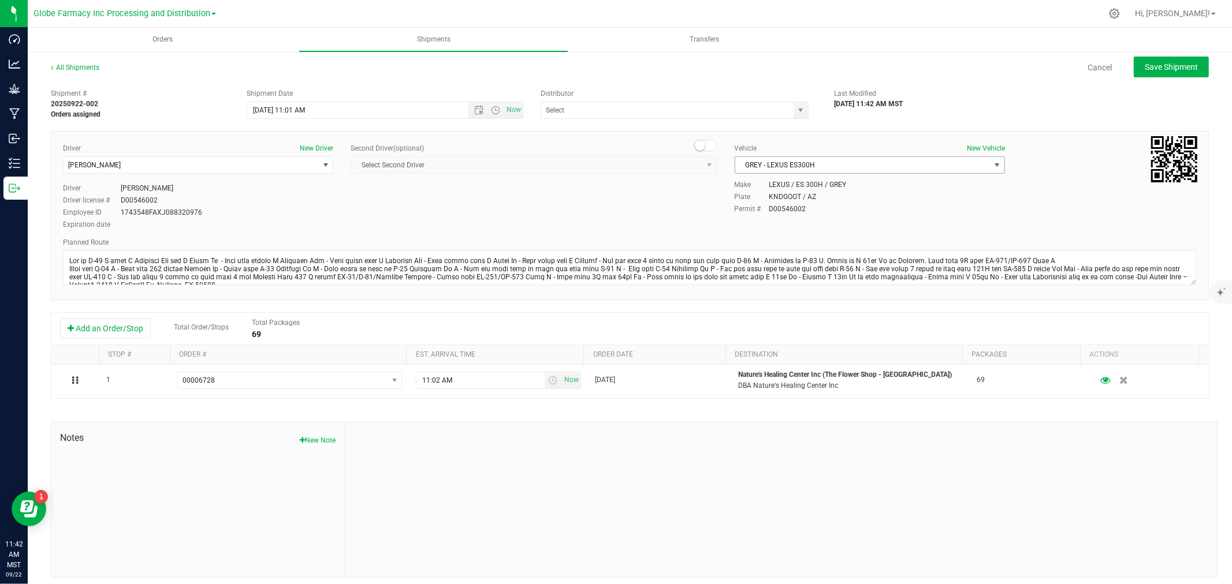
type input "Globe Farmacy Inc Processing and Distribution"
click at [777, 155] on div "Vehicle New Vehicle GREY - LEXUS ES300H Select Vehicle 23 FORD EXPLORER [PERSON…" at bounding box center [870, 161] width 288 height 36
click at [777, 163] on span "GREY - LEXUS ES300H" at bounding box center [862, 165] width 255 height 16
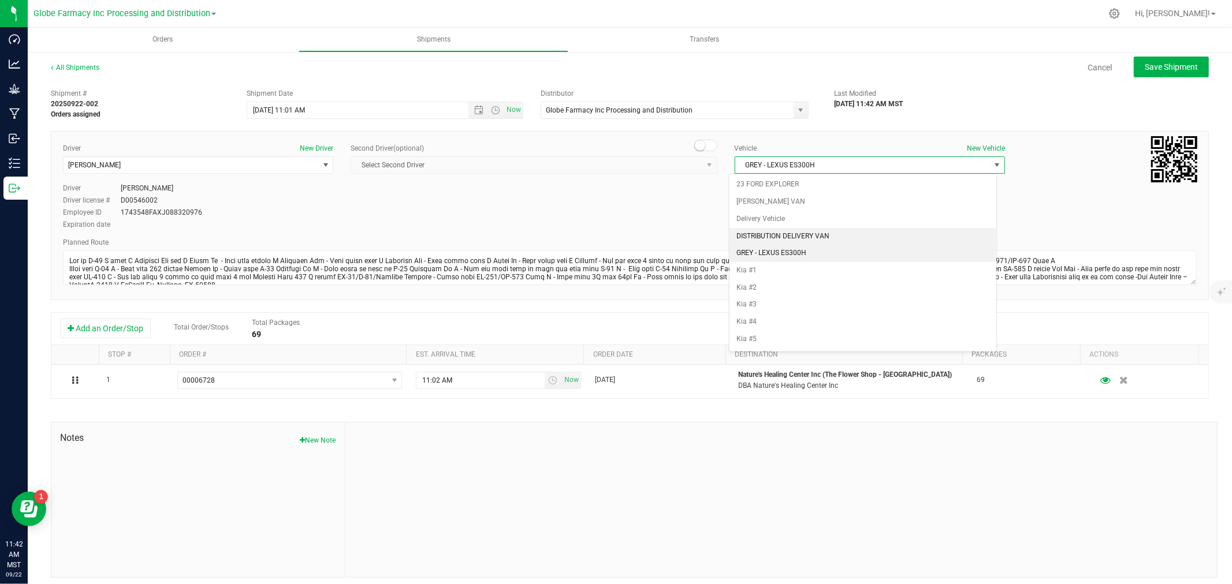
scroll to position [51, 0]
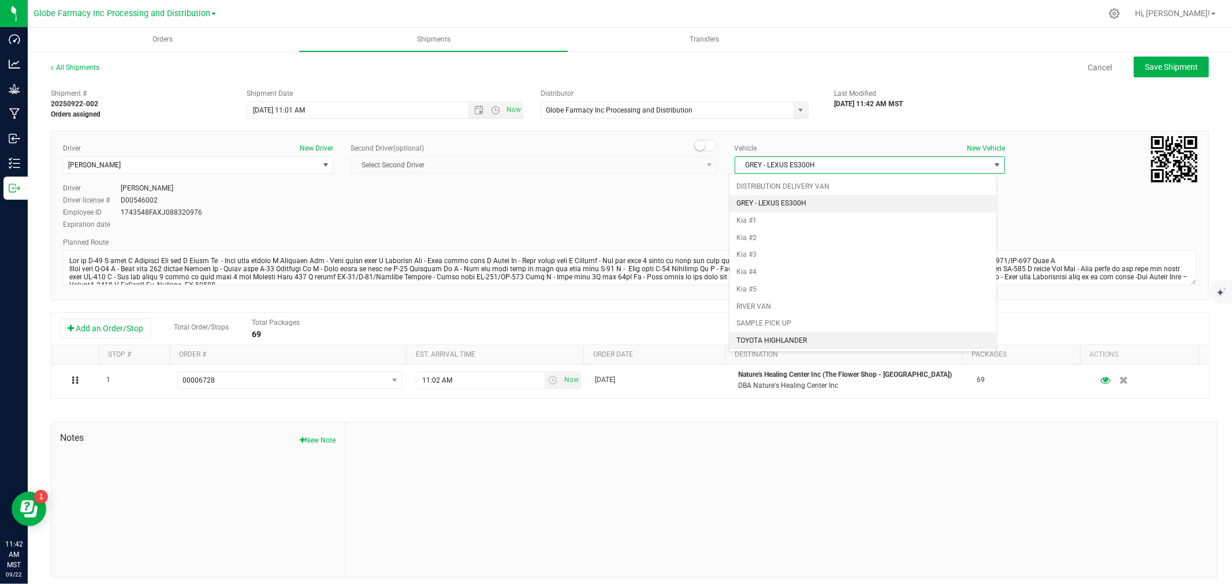
click at [793, 339] on li "TOYOTA HIGHLANDER" at bounding box center [862, 341] width 267 height 17
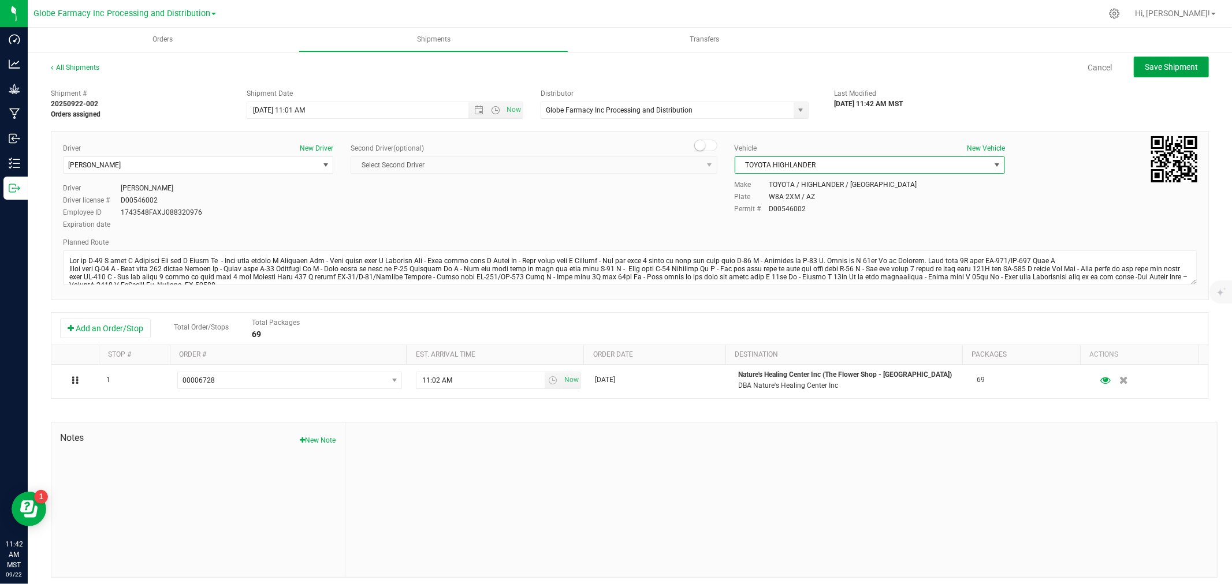
click at [1153, 62] on span "Save Shipment" at bounding box center [1170, 66] width 53 height 9
type input "[DATE] 6:01 PM"
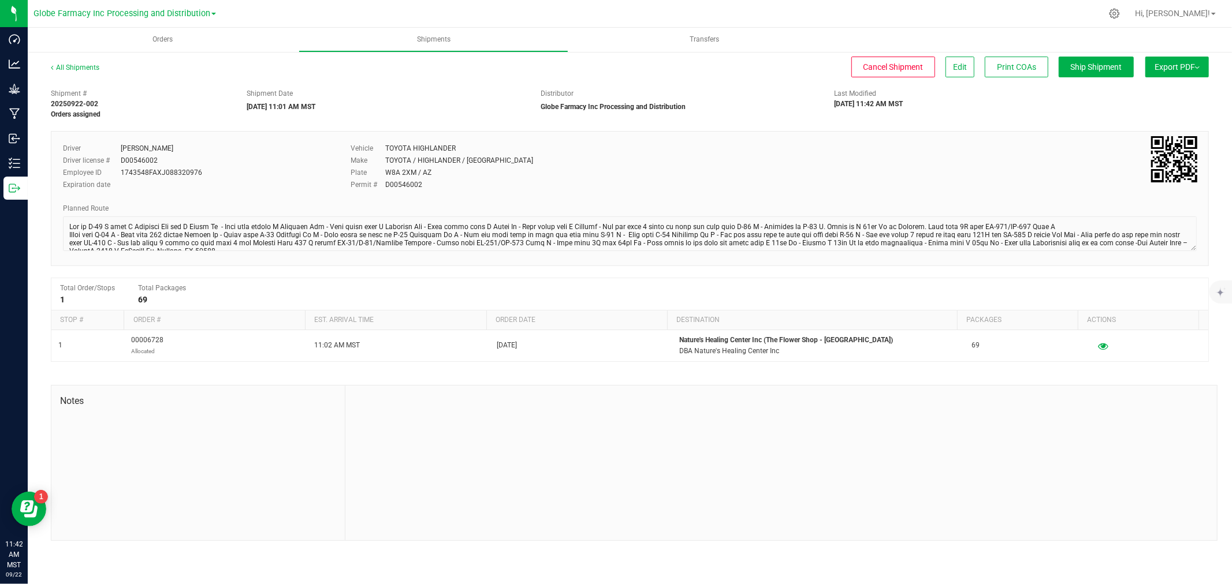
click at [1175, 69] on span "Export PDF" at bounding box center [1176, 66] width 45 height 9
click at [1144, 89] on span "Manifest by Package ID" at bounding box center [1159, 92] width 73 height 8
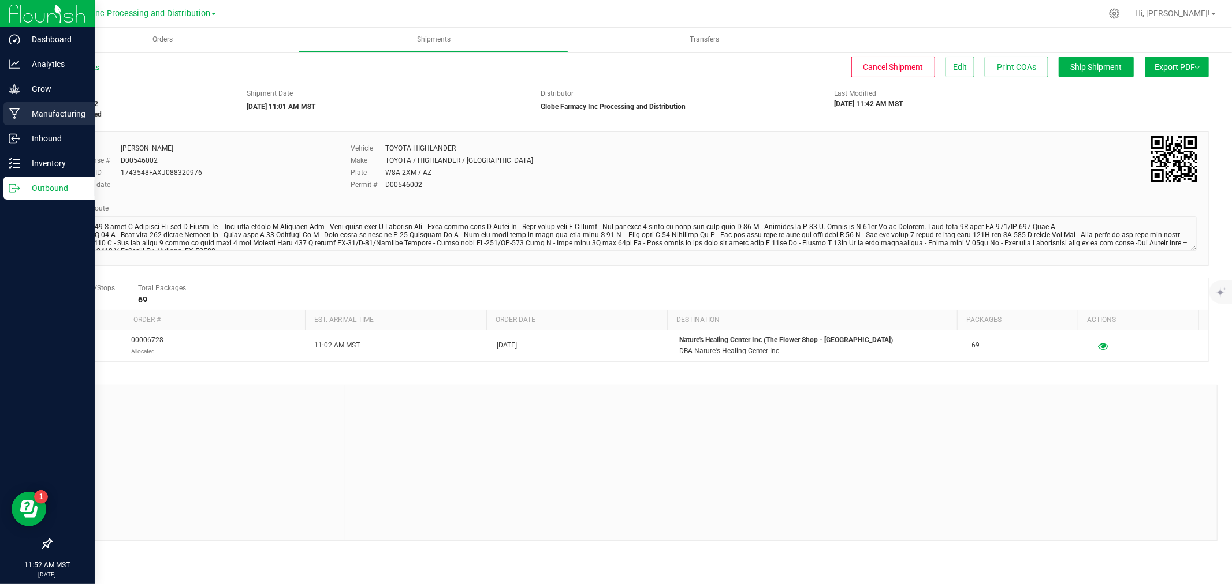
click at [7, 111] on div "Manufacturing" at bounding box center [48, 113] width 91 height 23
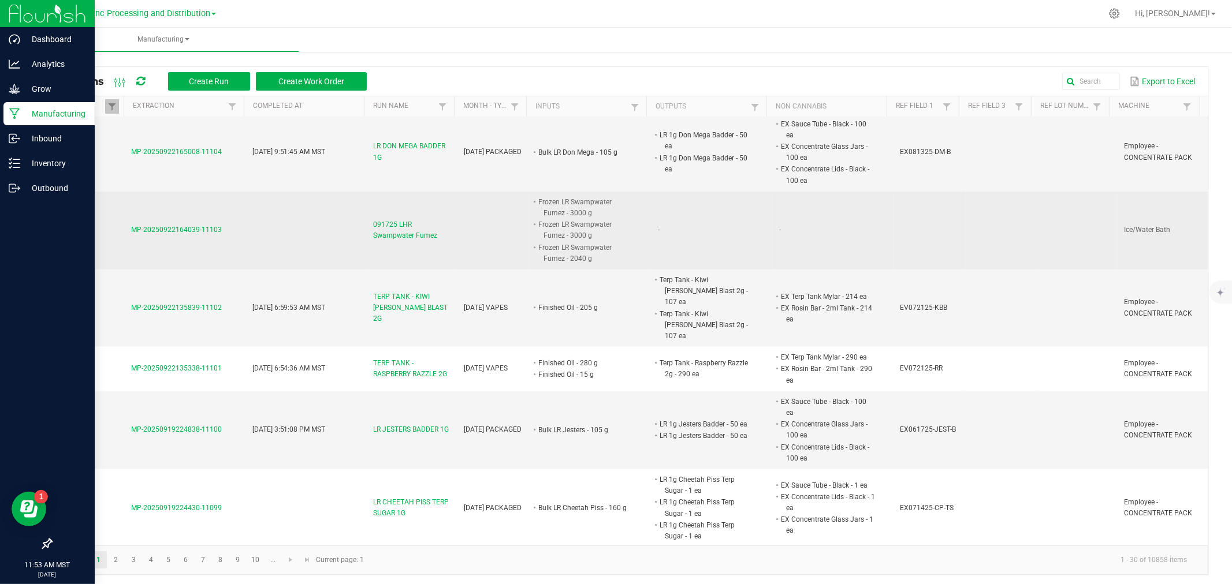
scroll to position [1219, 0]
click at [408, 235] on span "091725 LHR Swampwater Fumez" at bounding box center [411, 232] width 77 height 22
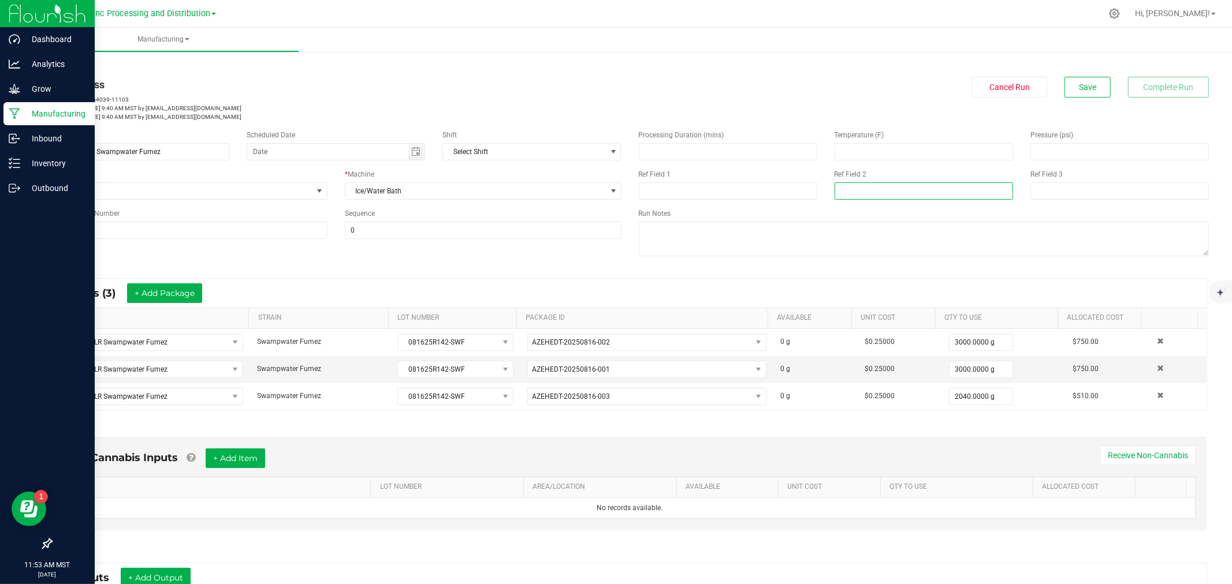
drag, startPoint x: 865, startPoint y: 187, endPoint x: 864, endPoint y: 209, distance: 22.5
click at [864, 201] on div "Processing Duration (mins) Temperature (F) Pressure (psi) Ref Field 1 Ref Field…" at bounding box center [924, 194] width 588 height 147
type input "s"
type input "[DATE] BULK"
click at [1064, 91] on button "Save" at bounding box center [1087, 87] width 46 height 21
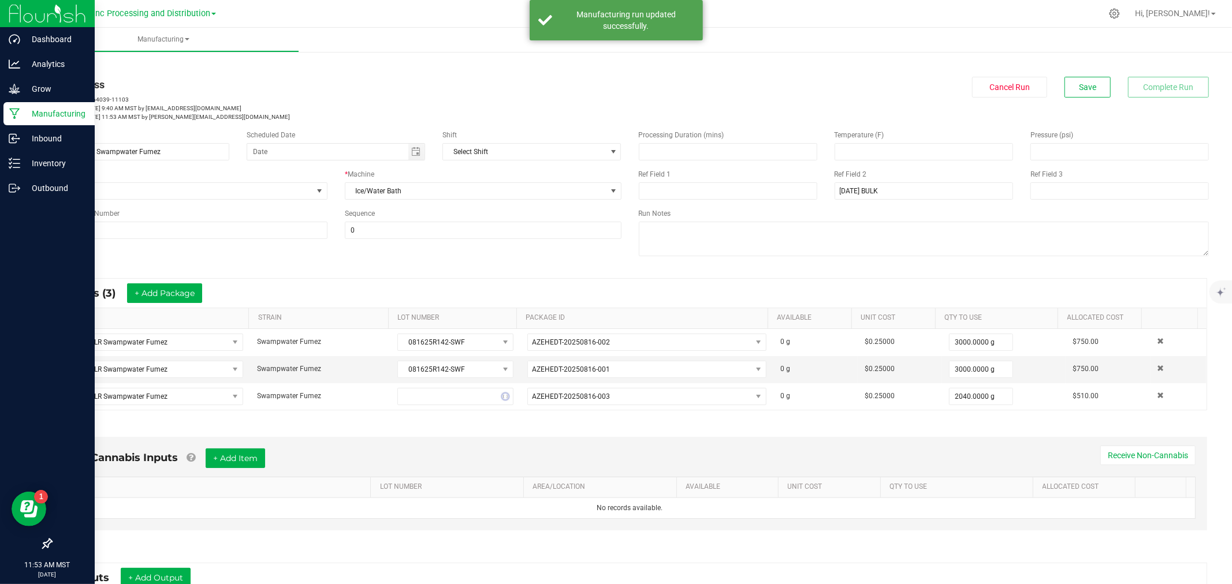
click at [0, 118] on link "Manufacturing" at bounding box center [47, 114] width 95 height 25
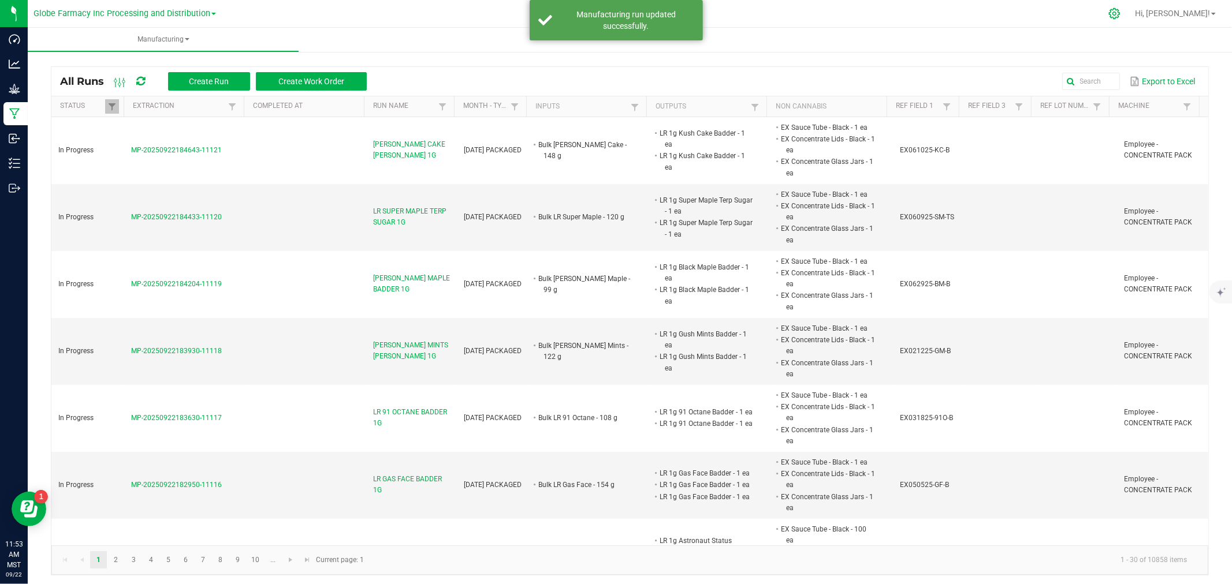
click at [1120, 13] on icon at bounding box center [1114, 13] width 11 height 11
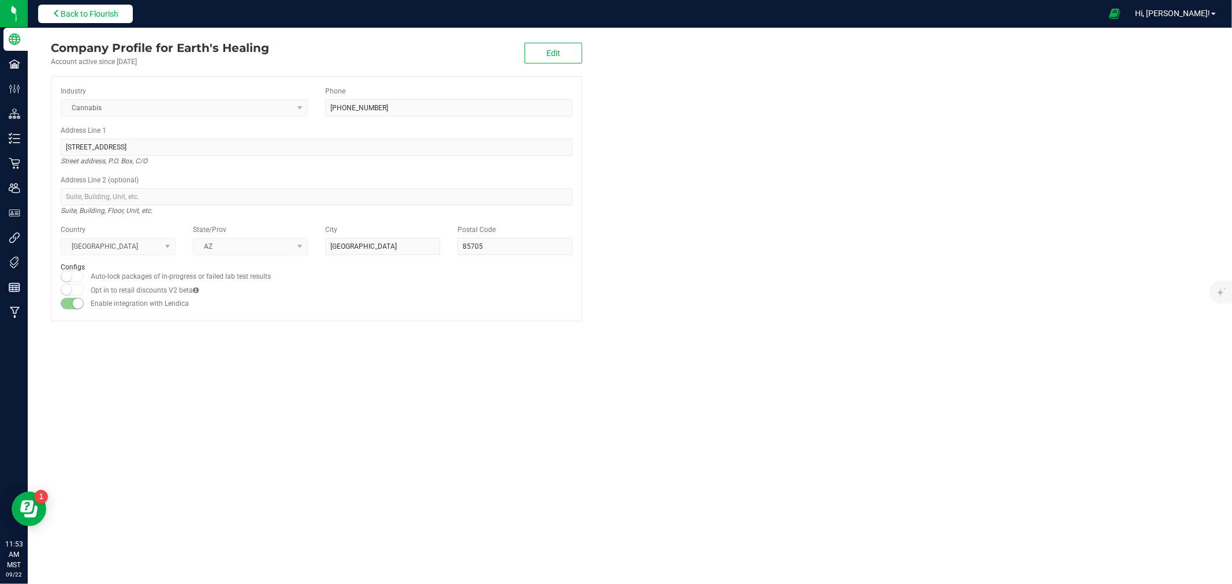
click at [68, 8] on button "Back to Flourish" at bounding box center [85, 14] width 95 height 18
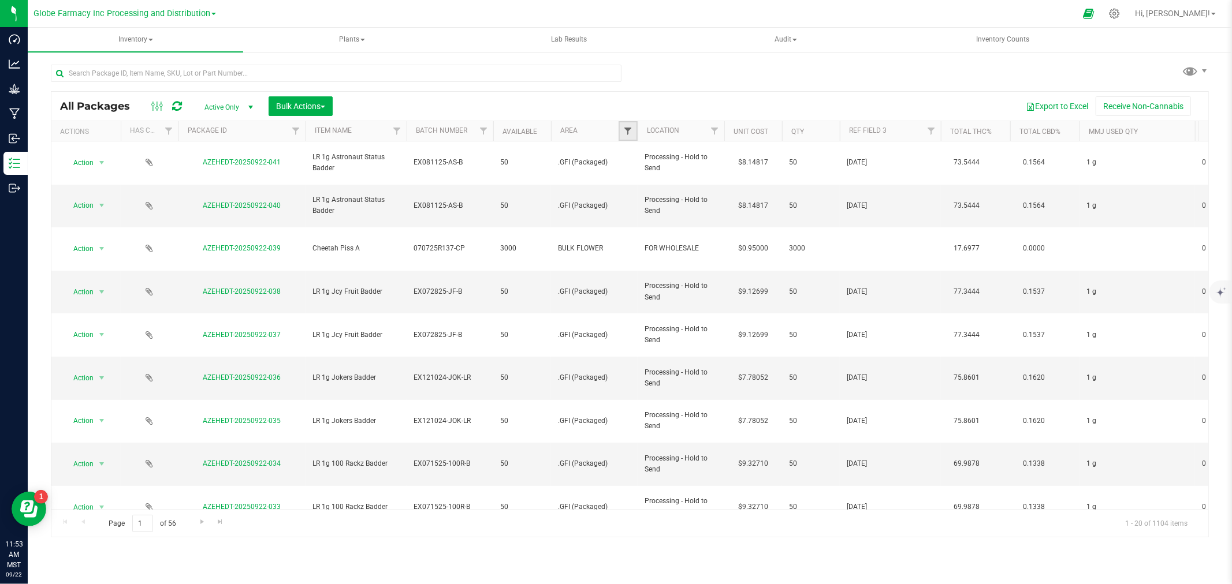
click at [631, 134] on span "Filter" at bounding box center [627, 130] width 9 height 9
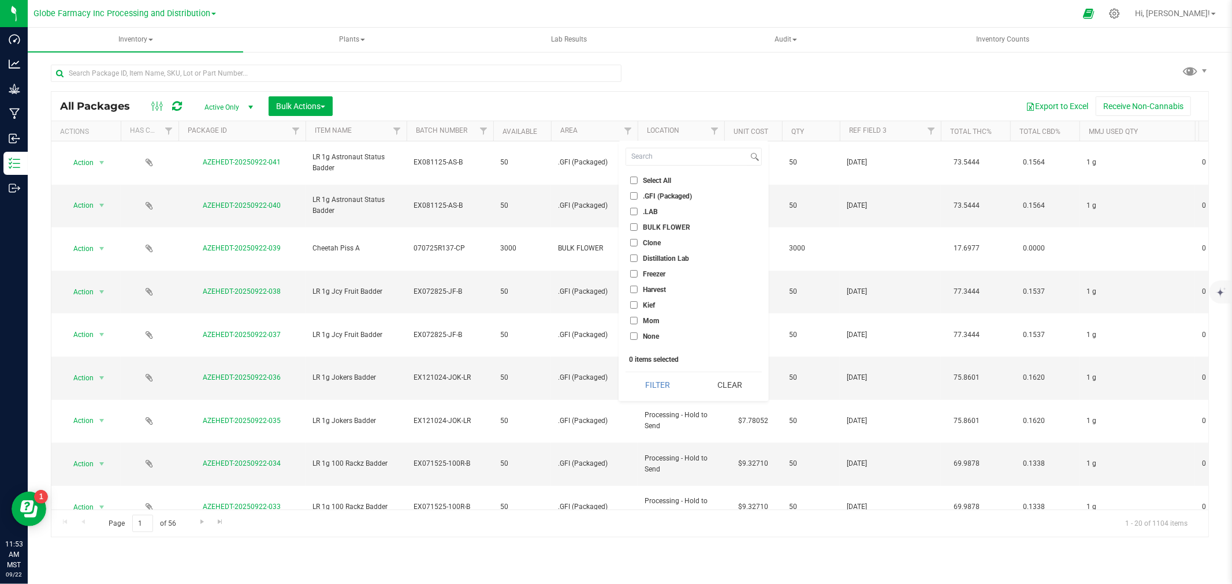
click at [661, 226] on span "BULK FLOWER" at bounding box center [666, 227] width 47 height 7
click at [637, 226] on input "BULK FLOWER" at bounding box center [634, 227] width 8 height 8
checkbox input "true"
click at [658, 385] on button "Filter" at bounding box center [657, 384] width 64 height 25
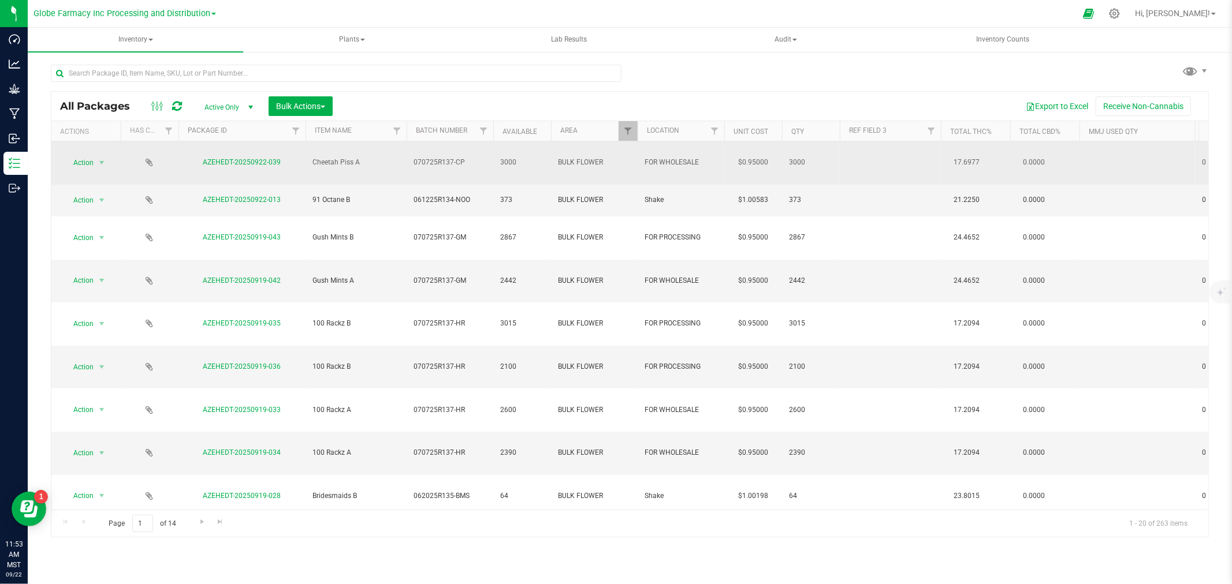
click at [882, 154] on td at bounding box center [890, 162] width 101 height 43
type input "[DATE]"
click at [882, 154] on input "[DATE]" at bounding box center [887, 163] width 97 height 18
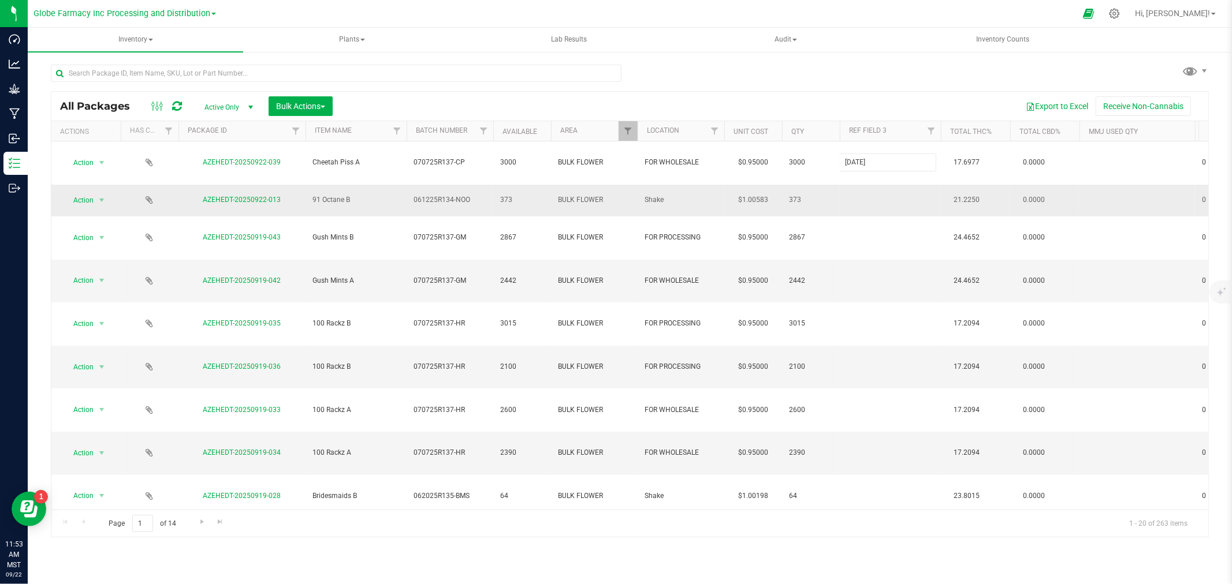
click at [870, 184] on div "All Packages Active Only Active Only Lab Samples Locked All Bulk Actions Add to…" at bounding box center [630, 314] width 1158 height 447
click at [870, 185] on td at bounding box center [890, 201] width 101 height 32
type input "[DATE]"
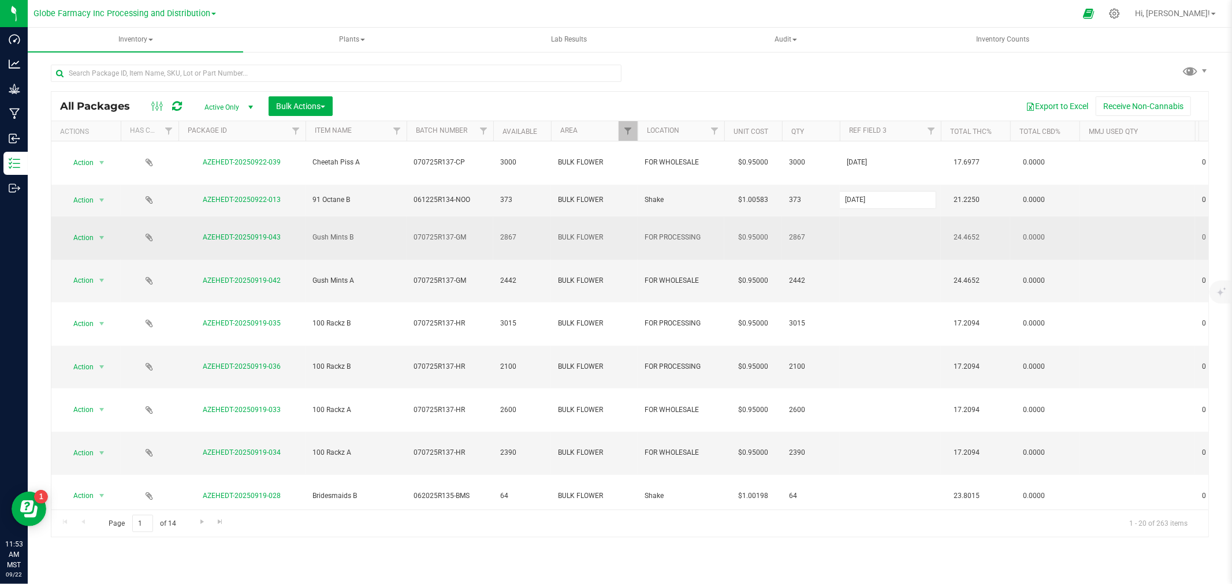
click at [873, 207] on div "All Packages Active Only Active Only Lab Samples Locked All Bulk Actions Add to…" at bounding box center [630, 314] width 1158 height 447
click at [873, 229] on input "text" at bounding box center [887, 238] width 97 height 18
type input "[DATE]"
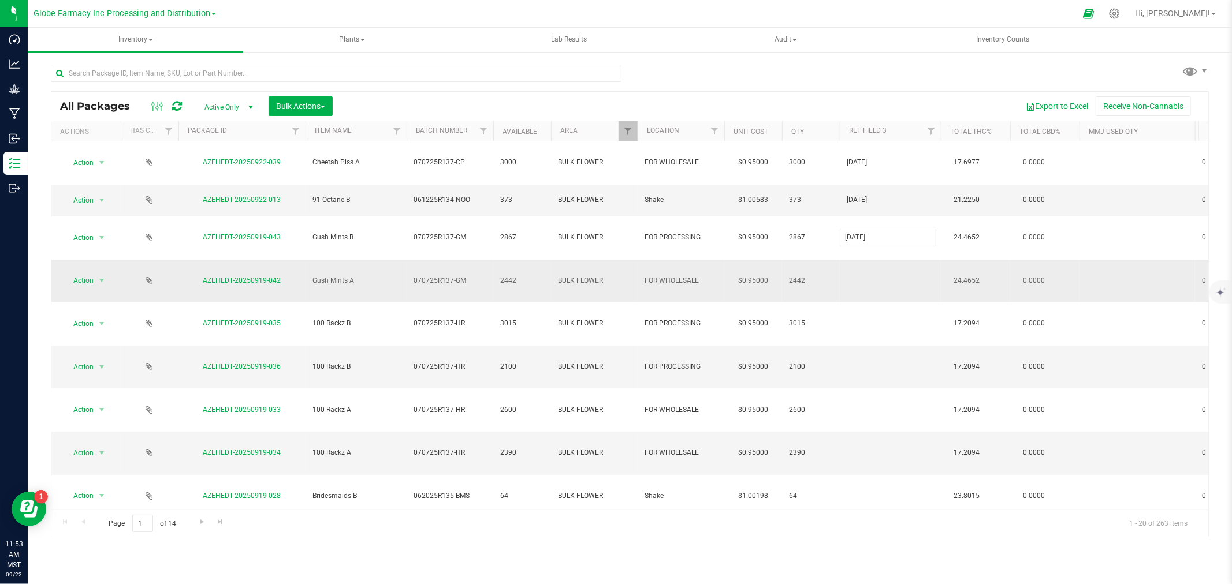
click at [853, 245] on div "All Packages Active Only Active Only Lab Samples Locked All Bulk Actions Add to…" at bounding box center [630, 314] width 1158 height 447
click at [877, 432] on td at bounding box center [890, 453] width 101 height 43
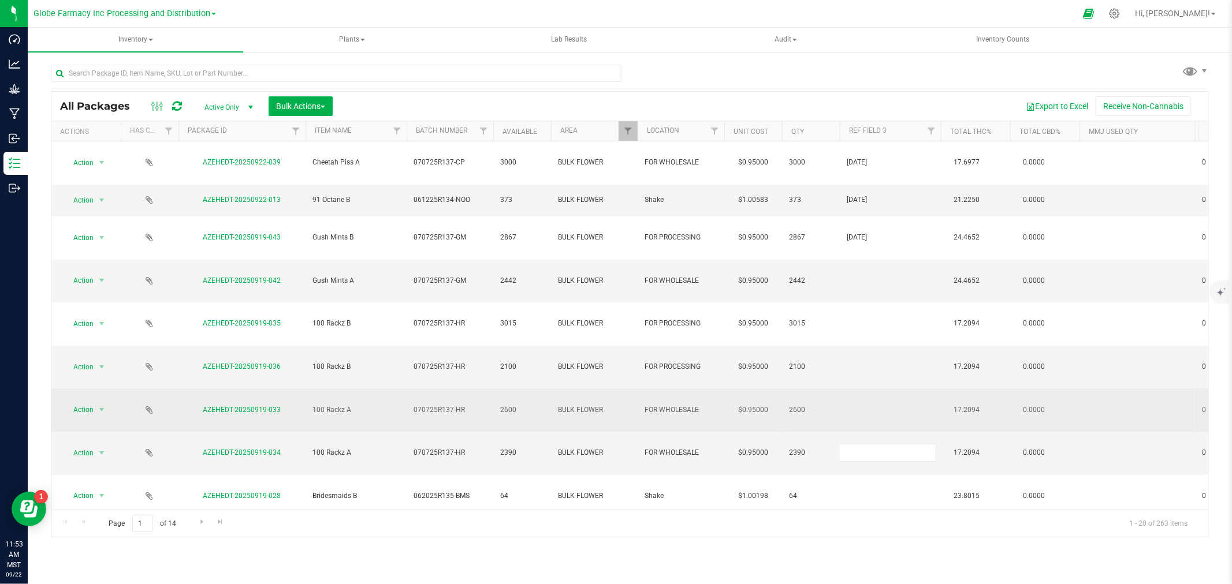
type input "[DATE]"
click at [870, 314] on div "All Packages Active Only Active Only Lab Samples Locked All Bulk Actions Add to…" at bounding box center [630, 314] width 1158 height 447
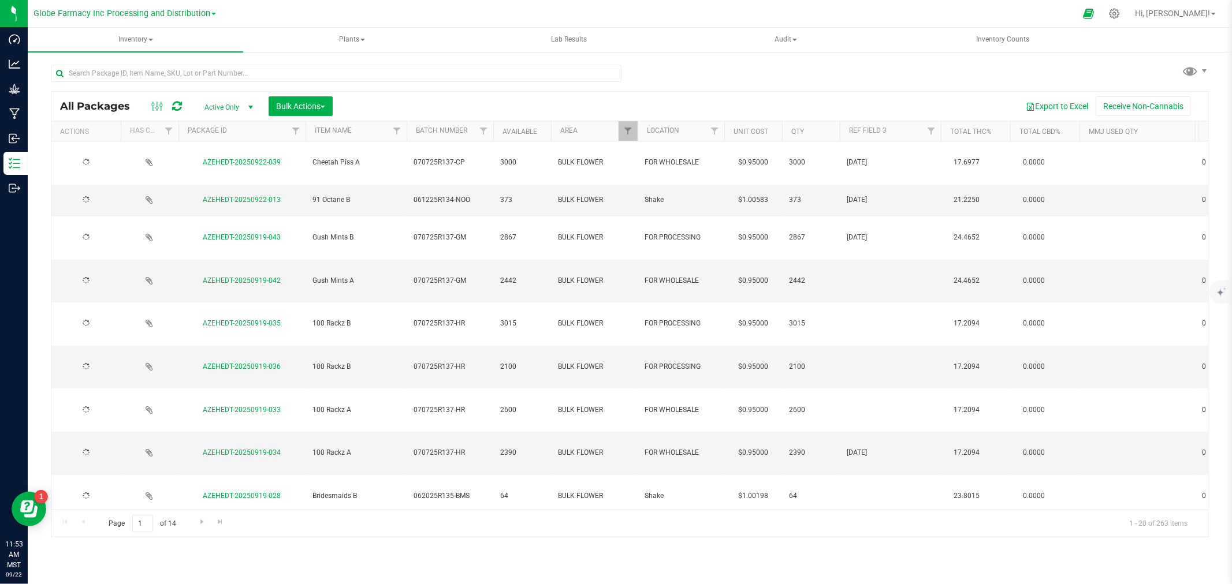
click at [870, 389] on td at bounding box center [890, 410] width 101 height 43
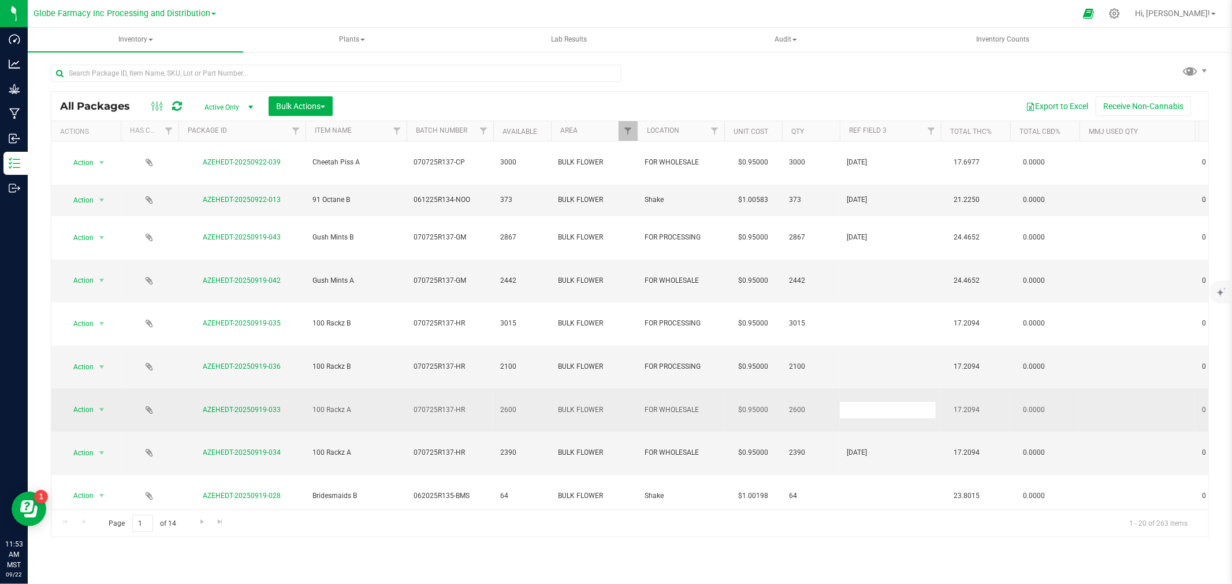
type input "[DATE]"
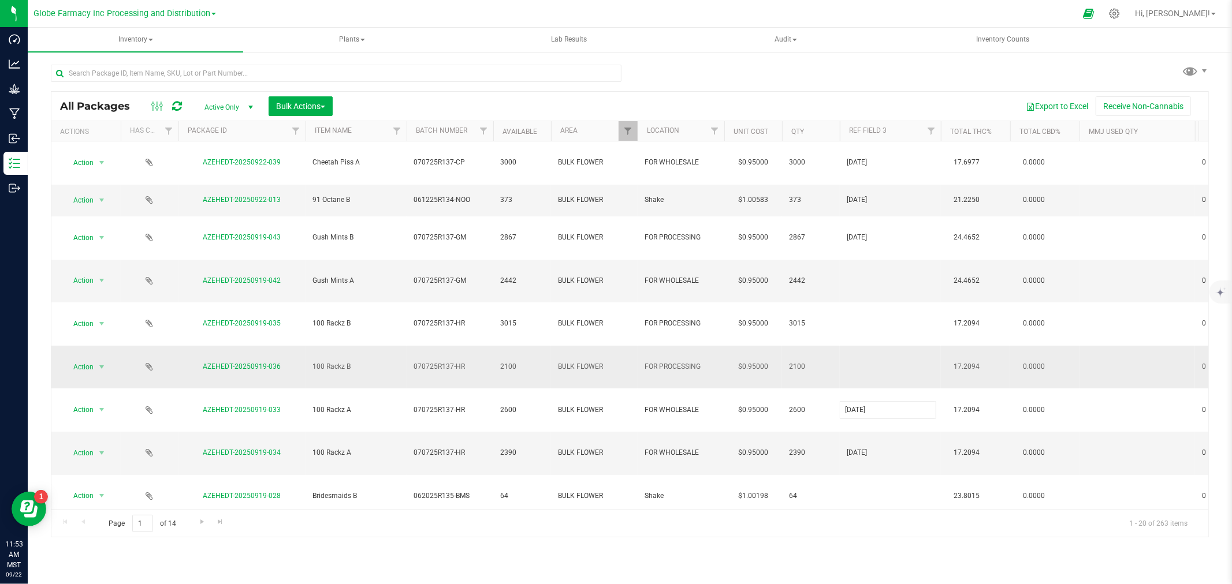
click at [868, 292] on div "All Packages Active Only Active Only Lab Samples Locked All Bulk Actions Add to…" at bounding box center [630, 314] width 1158 height 447
click at [868, 346] on td at bounding box center [890, 367] width 101 height 43
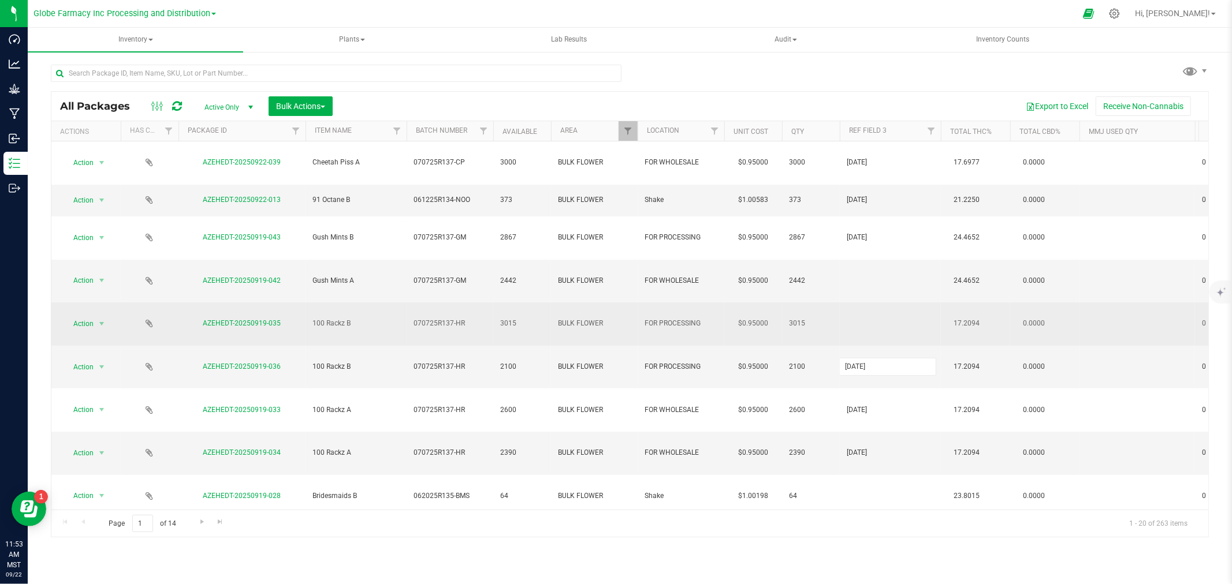
click at [865, 260] on div "All Packages Active Only Active Only Lab Samples Locked All Bulk Actions Add to…" at bounding box center [630, 314] width 1158 height 447
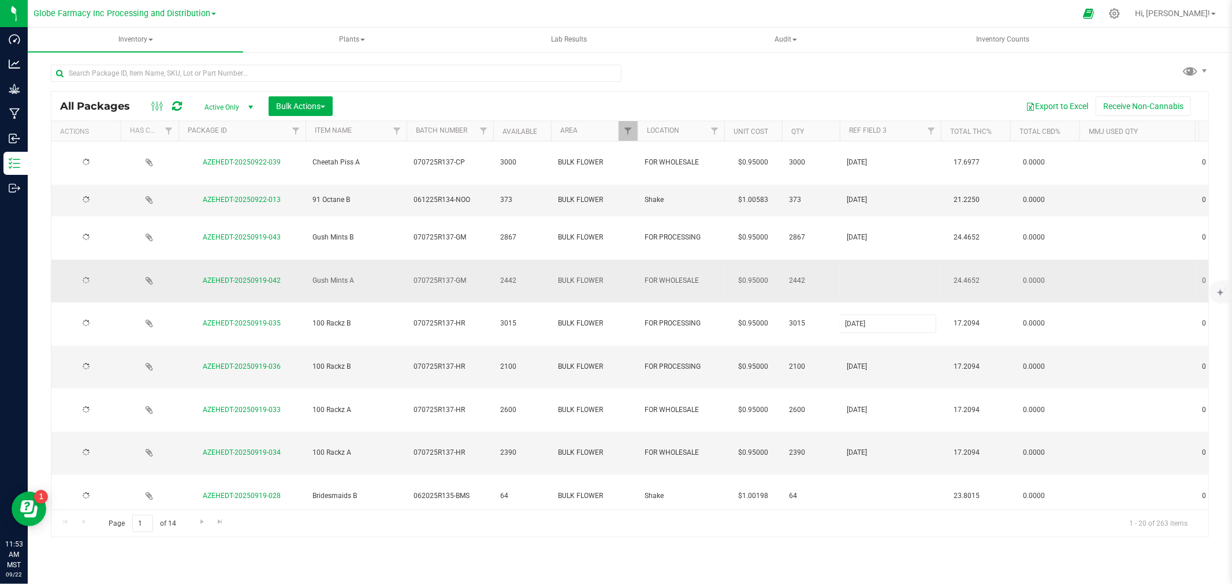
click at [867, 232] on div "All Packages Active Only Active Only Lab Samples Locked All Bulk Actions Add to…" at bounding box center [630, 314] width 1158 height 447
click at [867, 260] on td at bounding box center [890, 281] width 101 height 43
type input "[DATE]"
click at [874, 88] on div "All Packages Active Only Active Only Lab Samples Locked All Bulk Actions Add to…" at bounding box center [630, 296] width 1158 height 484
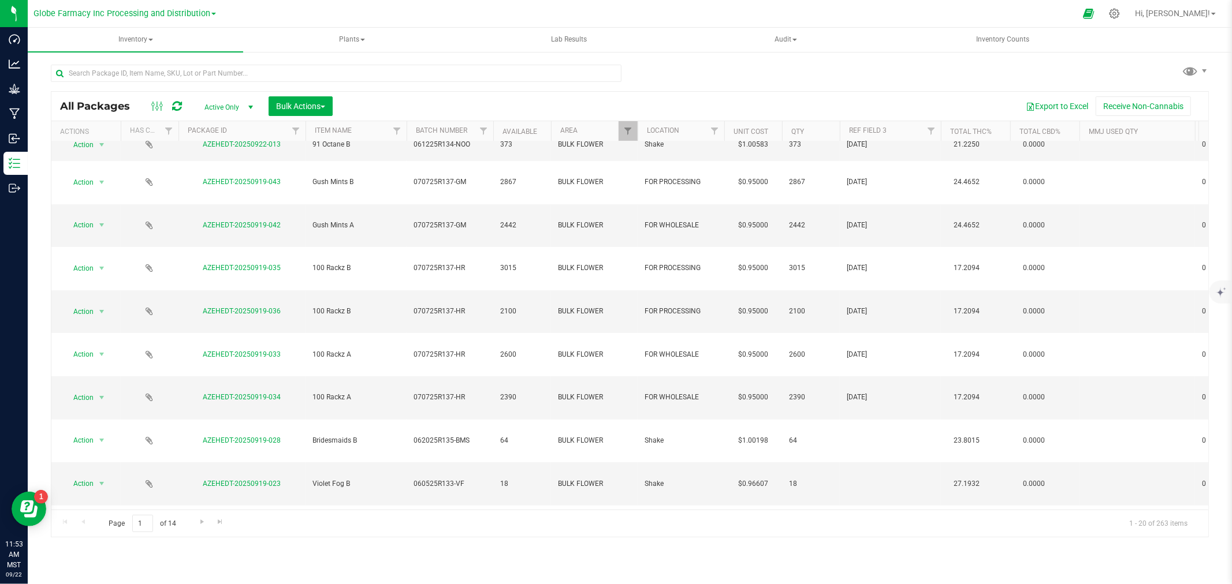
scroll to position [175, 0]
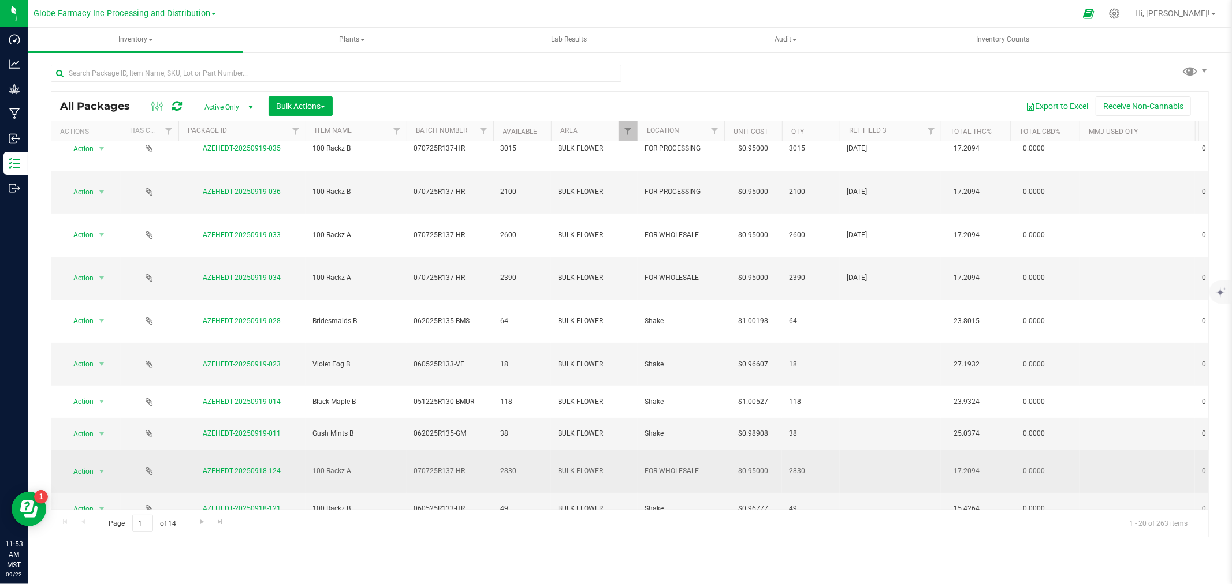
click at [868, 450] on td at bounding box center [890, 471] width 101 height 43
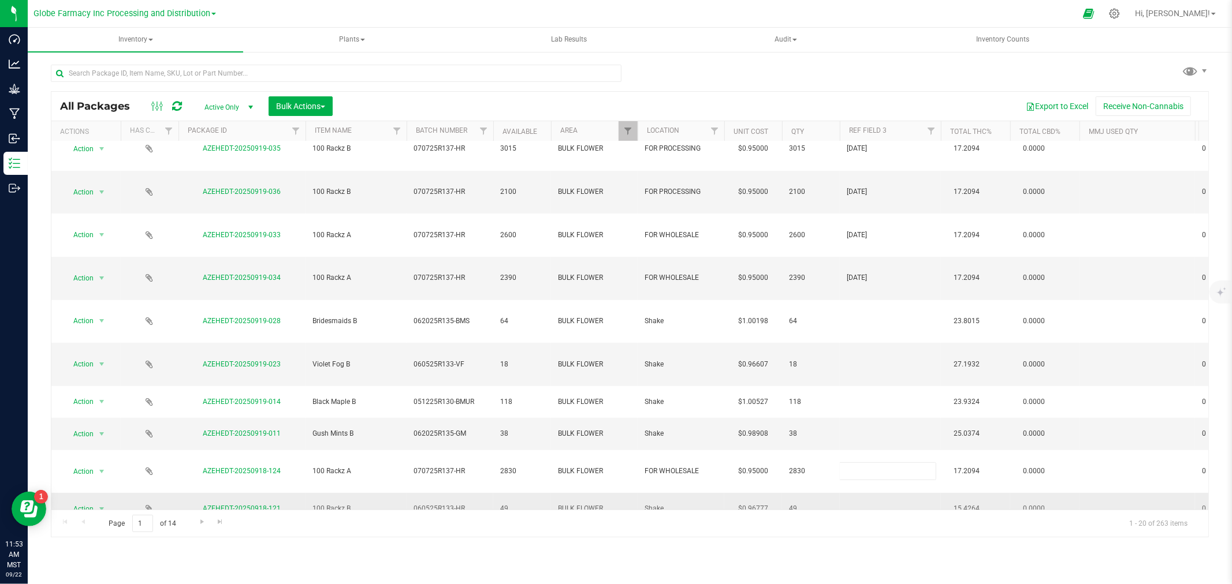
type input "[DATE]"
click at [864, 344] on div "All Packages Active Only Active Only Lab Samples Locked All Bulk Actions Add to…" at bounding box center [630, 314] width 1158 height 447
click at [863, 525] on td at bounding box center [890, 546] width 101 height 43
type input "[DATE]"
click at [862, 375] on div "All Packages Active Only Active Only Lab Samples Locked All Bulk Actions Add to…" at bounding box center [630, 314] width 1158 height 447
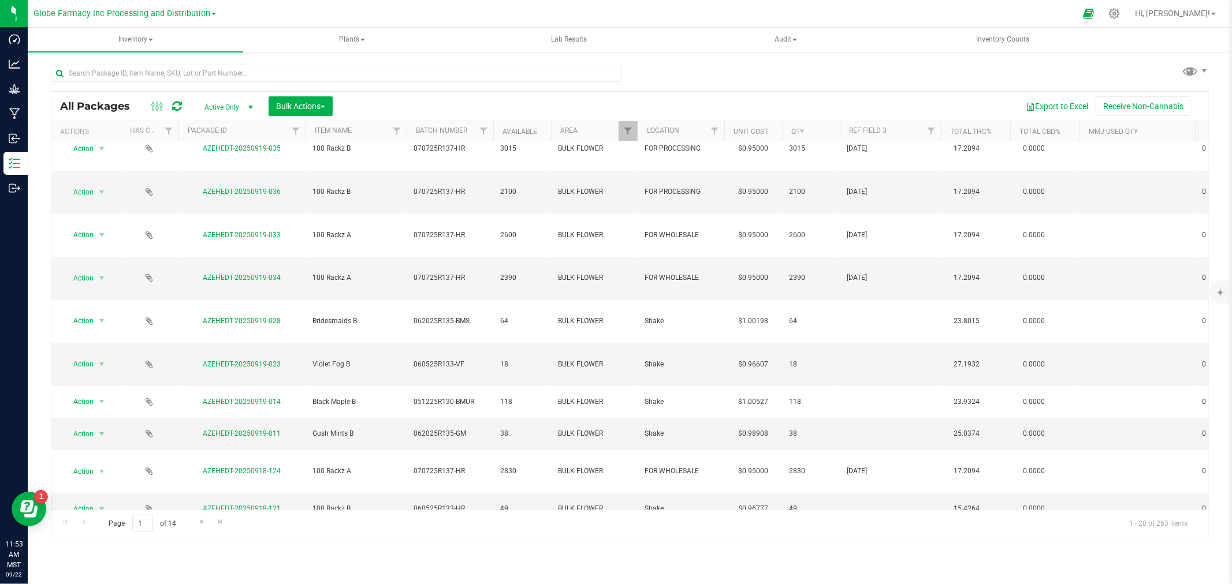
type input "[DATE]"
click at [861, 401] on div "All Packages Active Only Active Only Lab Samples Locked All Bulk Actions Add to…" at bounding box center [630, 314] width 1158 height 447
type input "[DATE]"
click at [871, 435] on div "All Packages Active Only Active Only Lab Samples Locked All Bulk Actions Add to…" at bounding box center [630, 314] width 1158 height 447
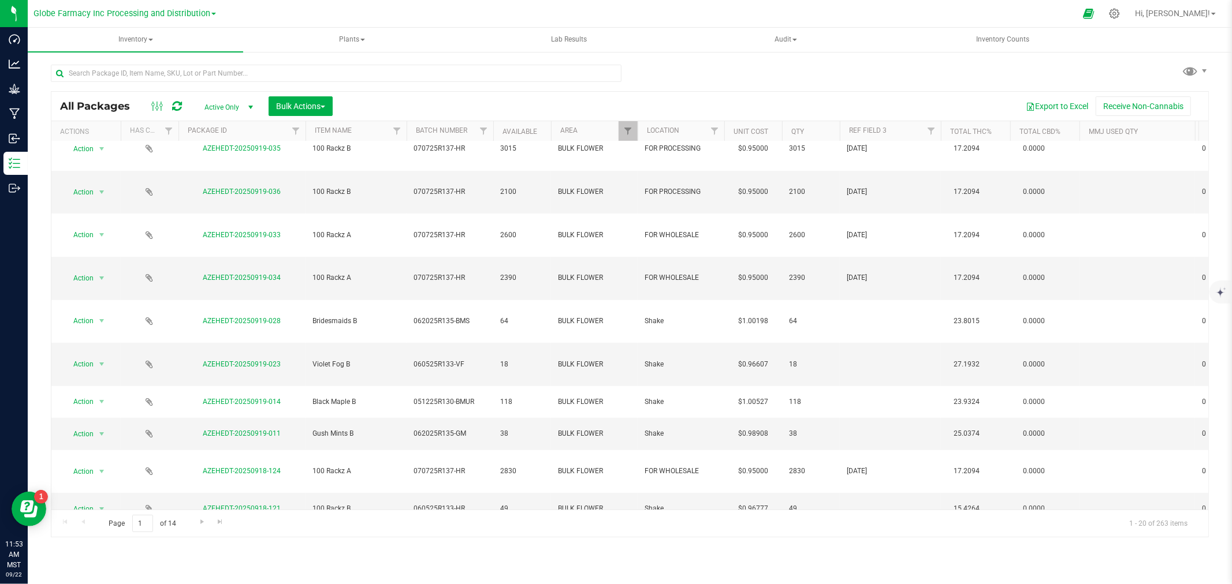
click at [868, 465] on div "All Packages Active Only Active Only Lab Samples Locked All Bulk Actions Add to…" at bounding box center [630, 314] width 1158 height 447
type input "[DATE]"
click at [867, 484] on div "All Packages Active Only Active Only Lab Samples Locked All Bulk Actions Add to…" at bounding box center [630, 314] width 1158 height 447
type input "[DATE]"
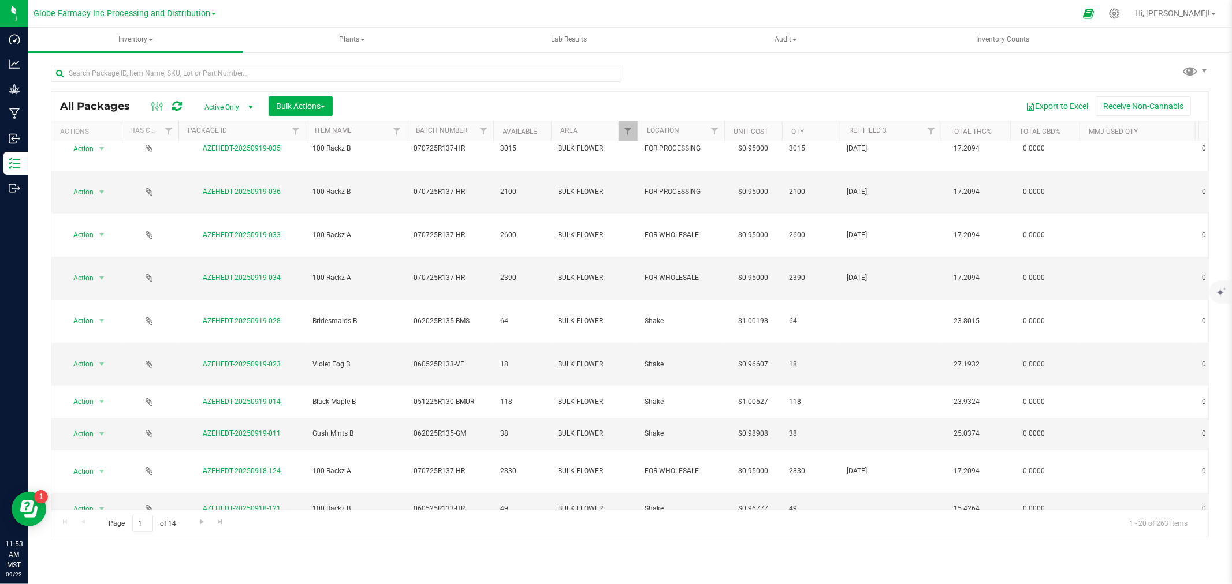
click at [875, 533] on div "All Packages Active Only Active Only Lab Samples Locked All Bulk Actions Add to…" at bounding box center [630, 314] width 1158 height 447
click at [197, 523] on span "Go to the next page" at bounding box center [201, 521] width 9 height 9
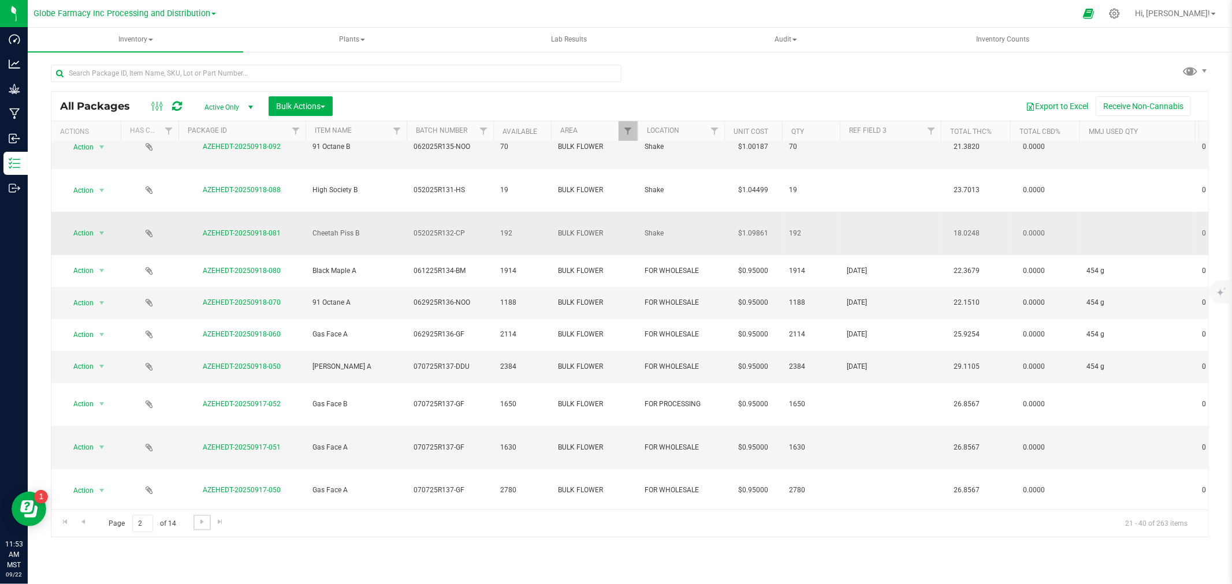
scroll to position [128, 0]
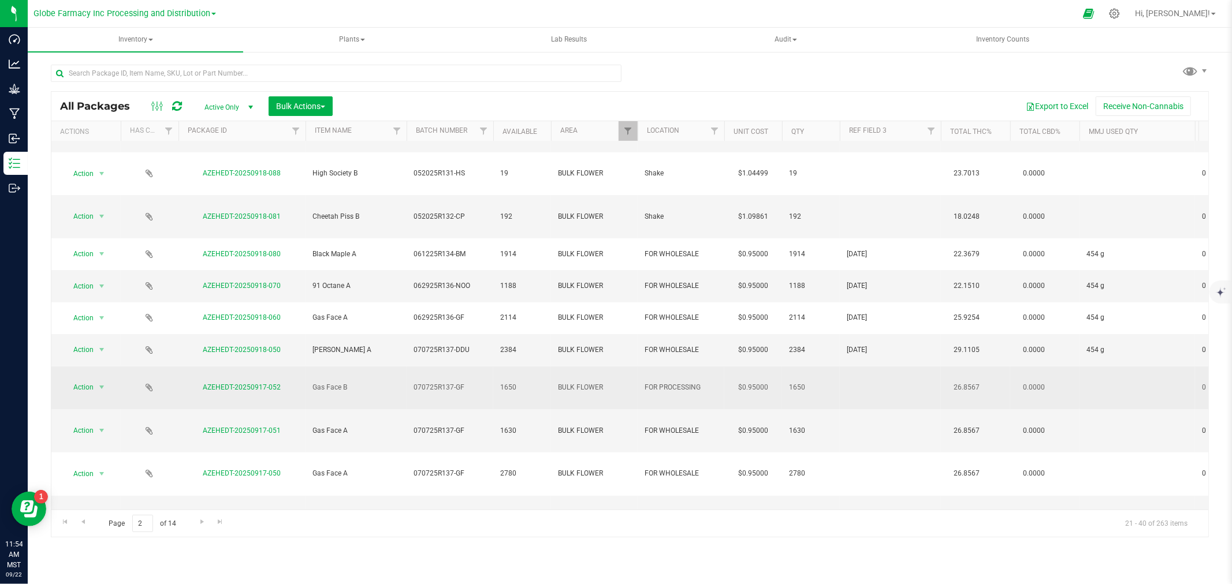
click at [860, 367] on td at bounding box center [890, 388] width 101 height 43
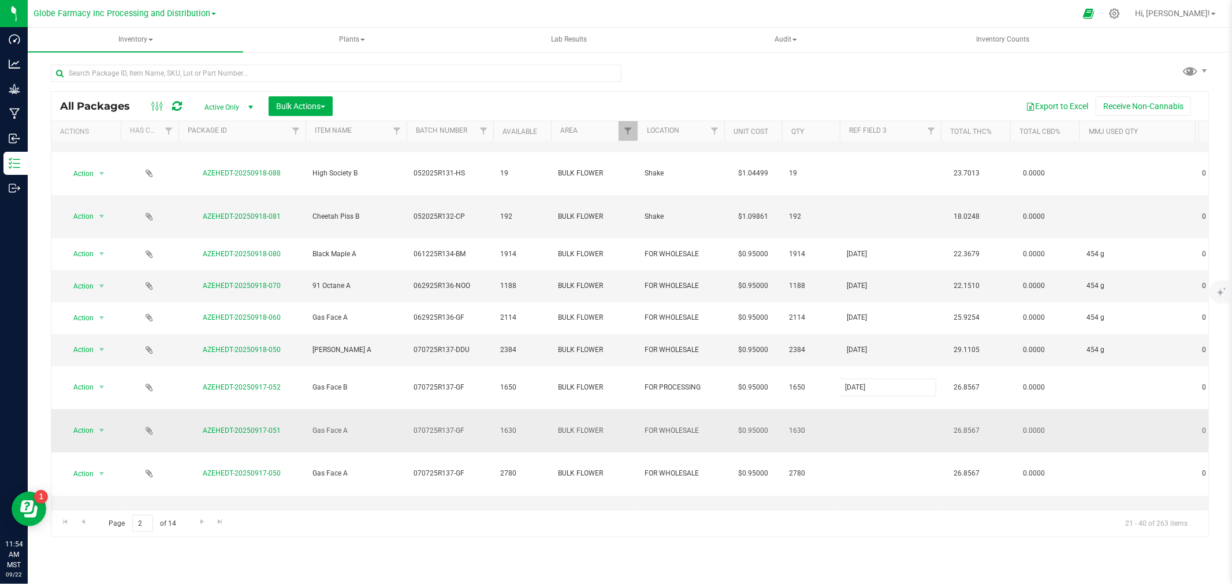
type input "[DATE]"
click at [878, 320] on div "All Packages Active Only Active Only Lab Samples Locked All Bulk Actions Add to…" at bounding box center [630, 314] width 1158 height 447
click at [878, 422] on input "text" at bounding box center [887, 431] width 97 height 18
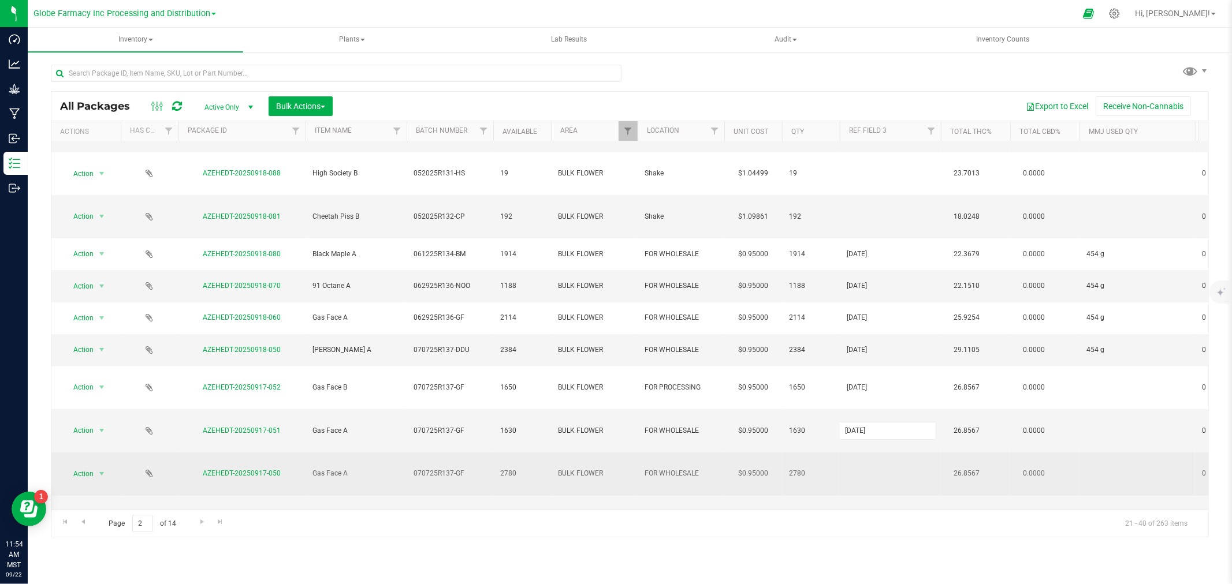
type input "[DATE]"
click at [867, 346] on div "All Packages Active Only Active Only Lab Samples Locked All Bulk Actions Add to…" at bounding box center [630, 314] width 1158 height 447
click at [870, 453] on td at bounding box center [890, 474] width 101 height 43
type input "[DATE]"
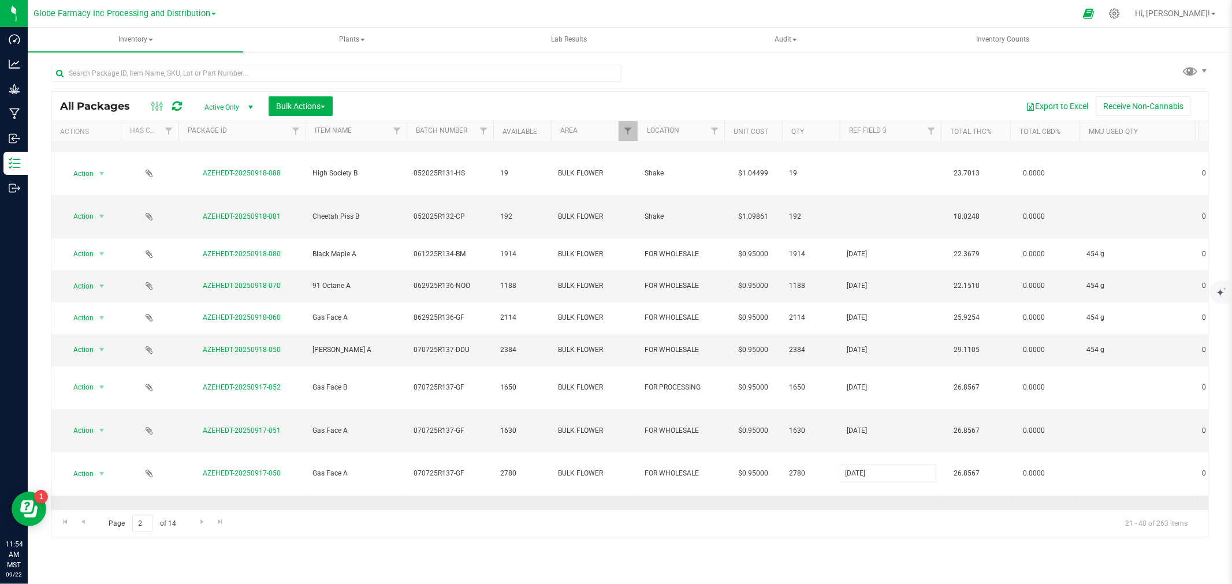
click at [853, 378] on div "All Packages Active Only Active Only Lab Samples Locked All Bulk Actions Add to…" at bounding box center [630, 314] width 1158 height 447
click at [853, 508] on input "text" at bounding box center [887, 517] width 97 height 18
type input "[DATE]"
click at [852, 399] on div "All Packages Active Only Active Only Lab Samples Locked All Bulk Actions Add to…" at bounding box center [630, 314] width 1158 height 447
click at [852, 551] on input "text" at bounding box center [887, 560] width 97 height 18
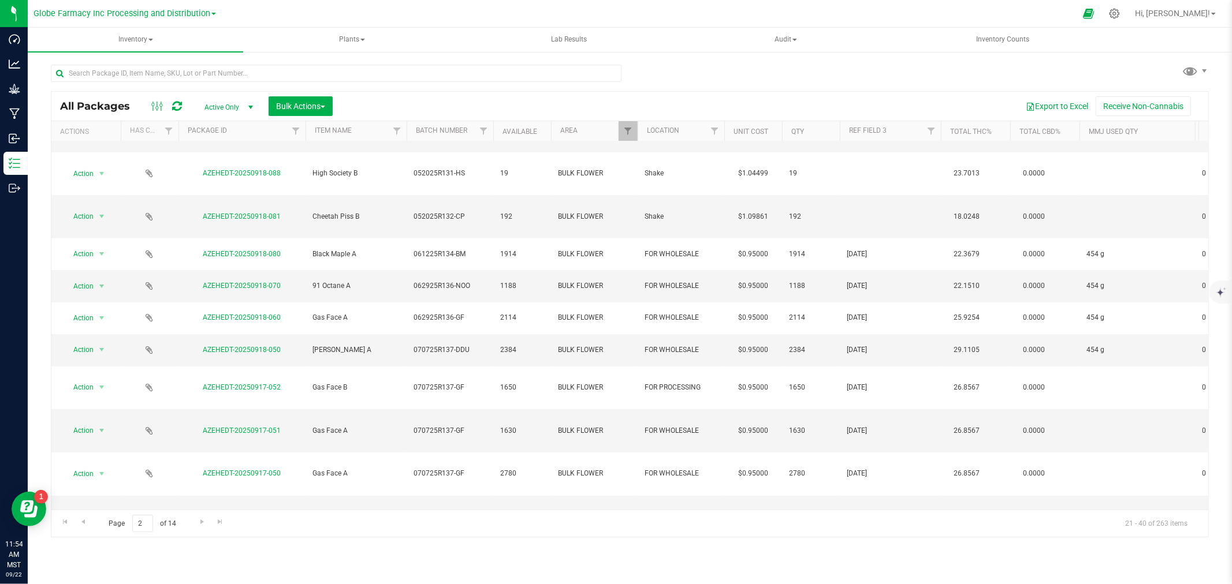
type input "[DATE]"
click at [852, 551] on input "[DATE]" at bounding box center [887, 560] width 97 height 18
click at [851, 416] on div "All Packages Active Only Active Only Lab Samples Locked All Bulk Actions Add to…" at bounding box center [630, 314] width 1158 height 447
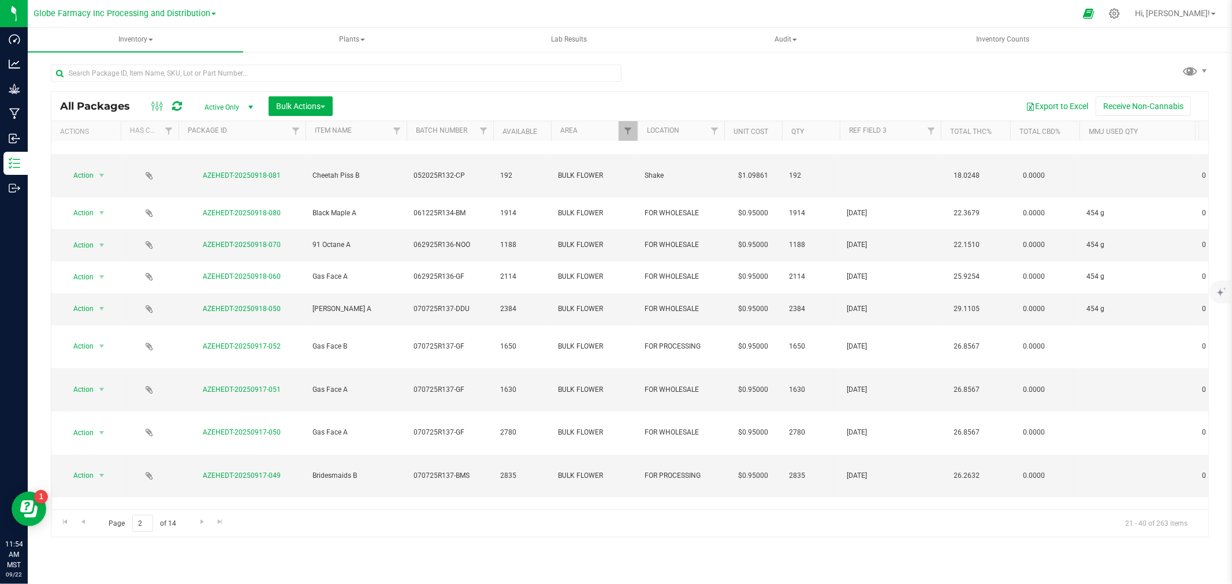
scroll to position [175, 0]
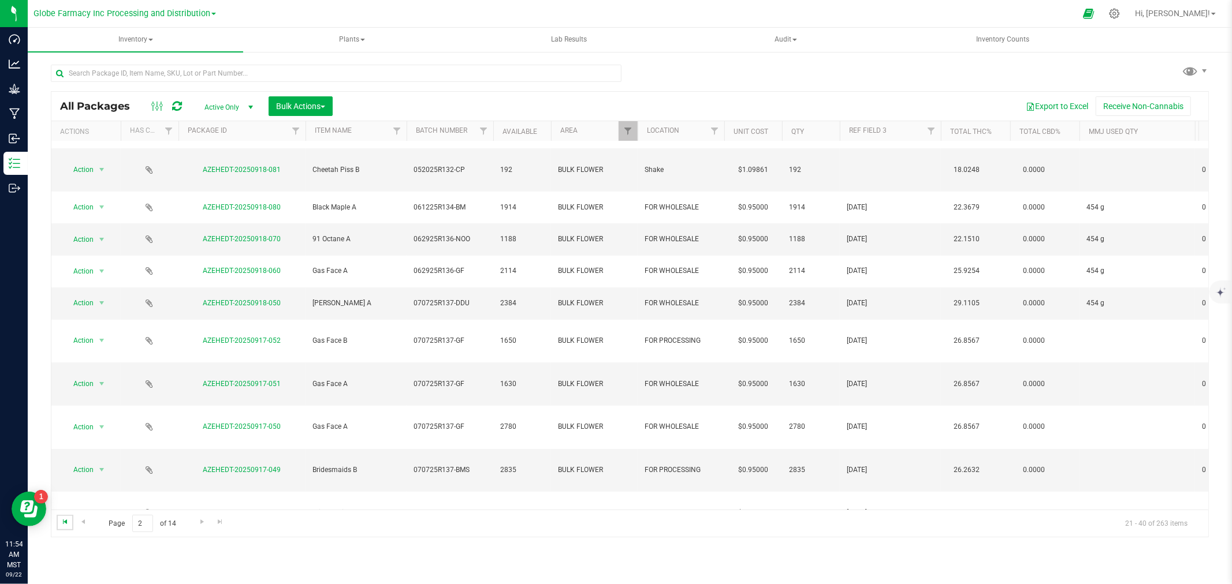
click at [66, 524] on span "Go to the first page" at bounding box center [65, 521] width 9 height 9
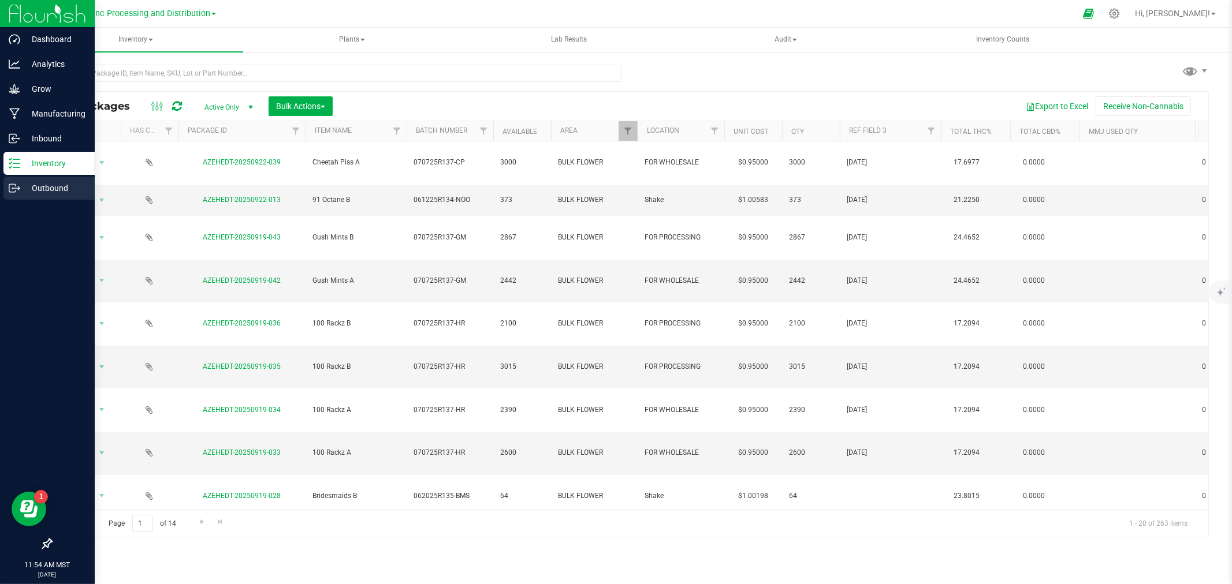
click at [26, 182] on p "Outbound" at bounding box center [54, 188] width 69 height 14
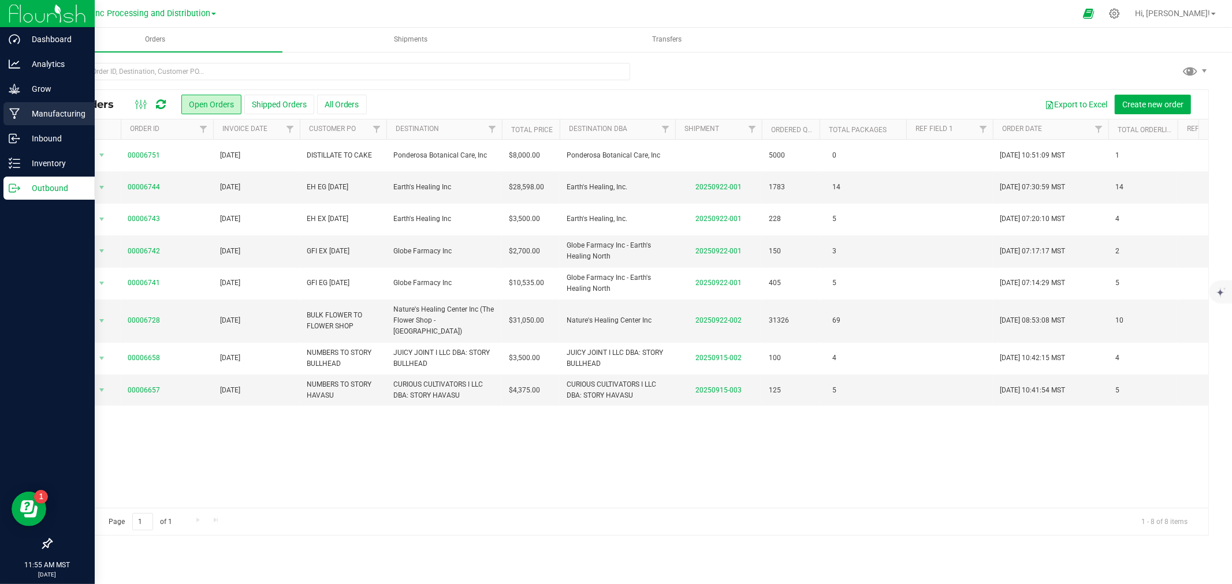
click at [0, 114] on link "Manufacturing" at bounding box center [47, 114] width 95 height 25
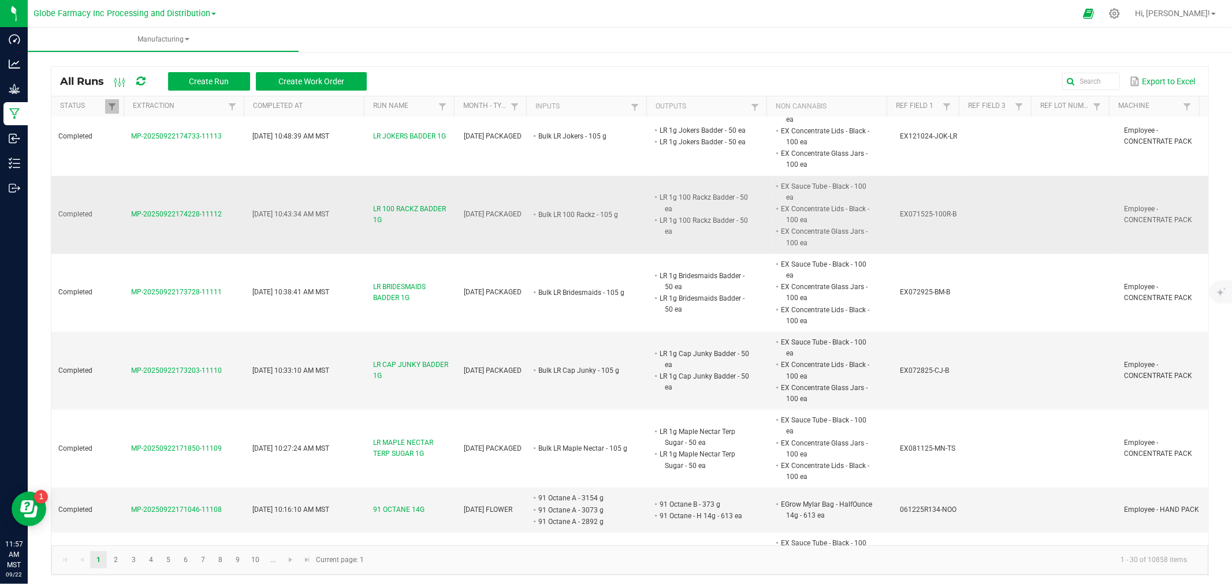
scroll to position [577, 0]
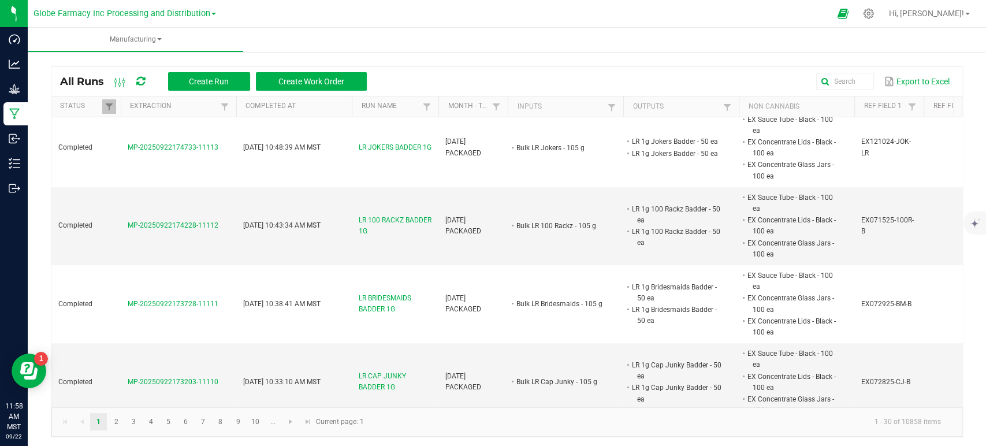
click at [543, 104] on th "Inputs" at bounding box center [565, 106] width 115 height 21
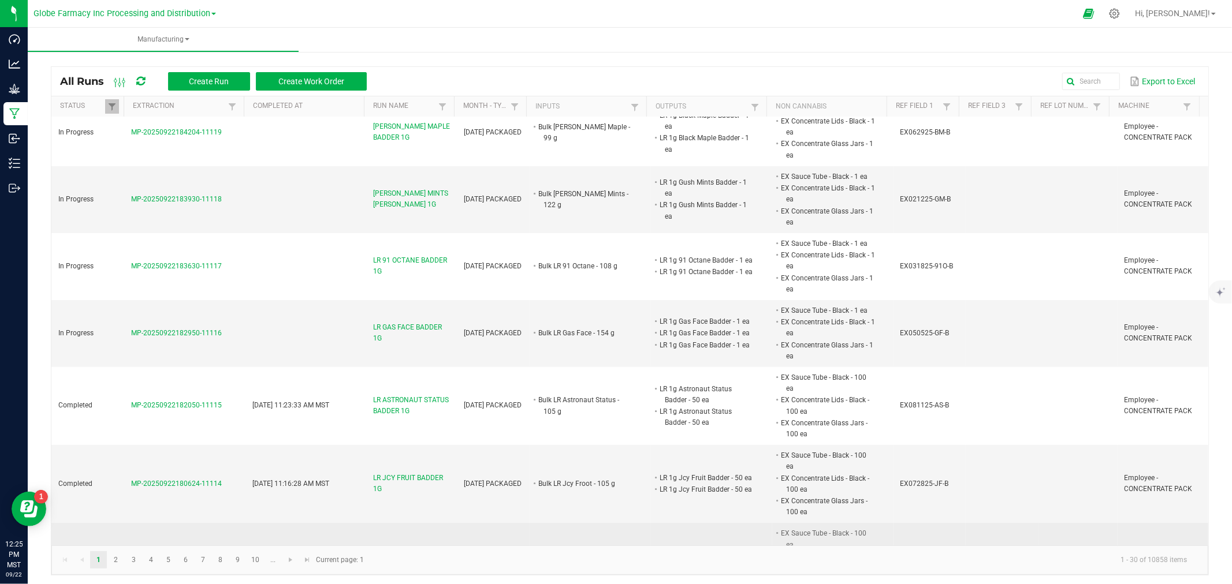
scroll to position [0, 0]
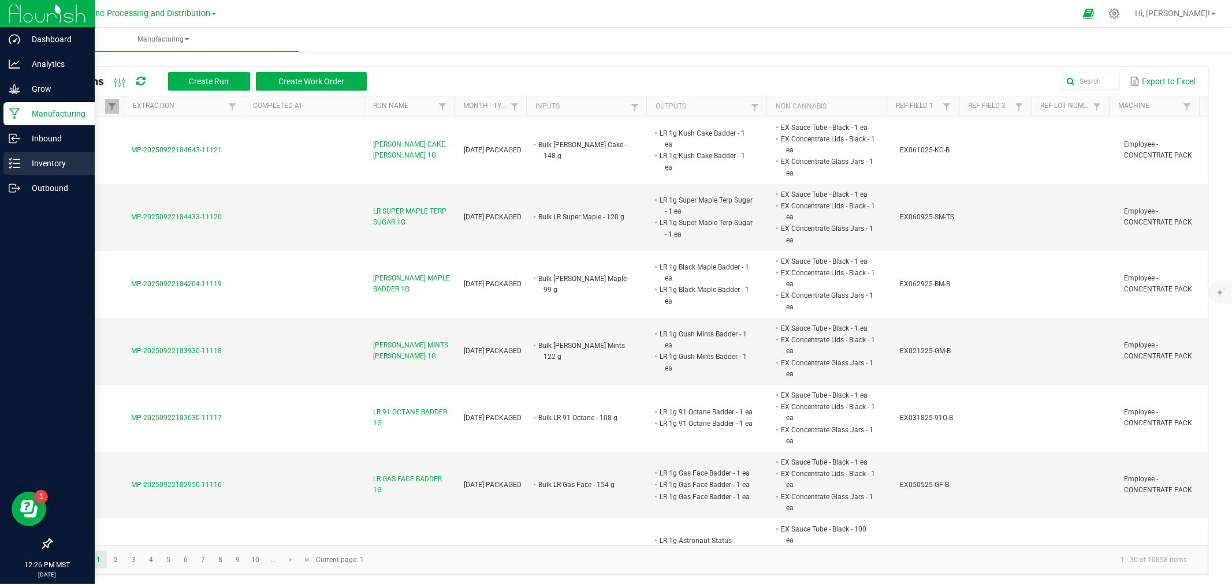
drag, startPoint x: 13, startPoint y: 154, endPoint x: 88, endPoint y: 157, distance: 75.7
click at [13, 154] on div "Inventory" at bounding box center [48, 163] width 91 height 23
